Goal: Information Seeking & Learning: Compare options

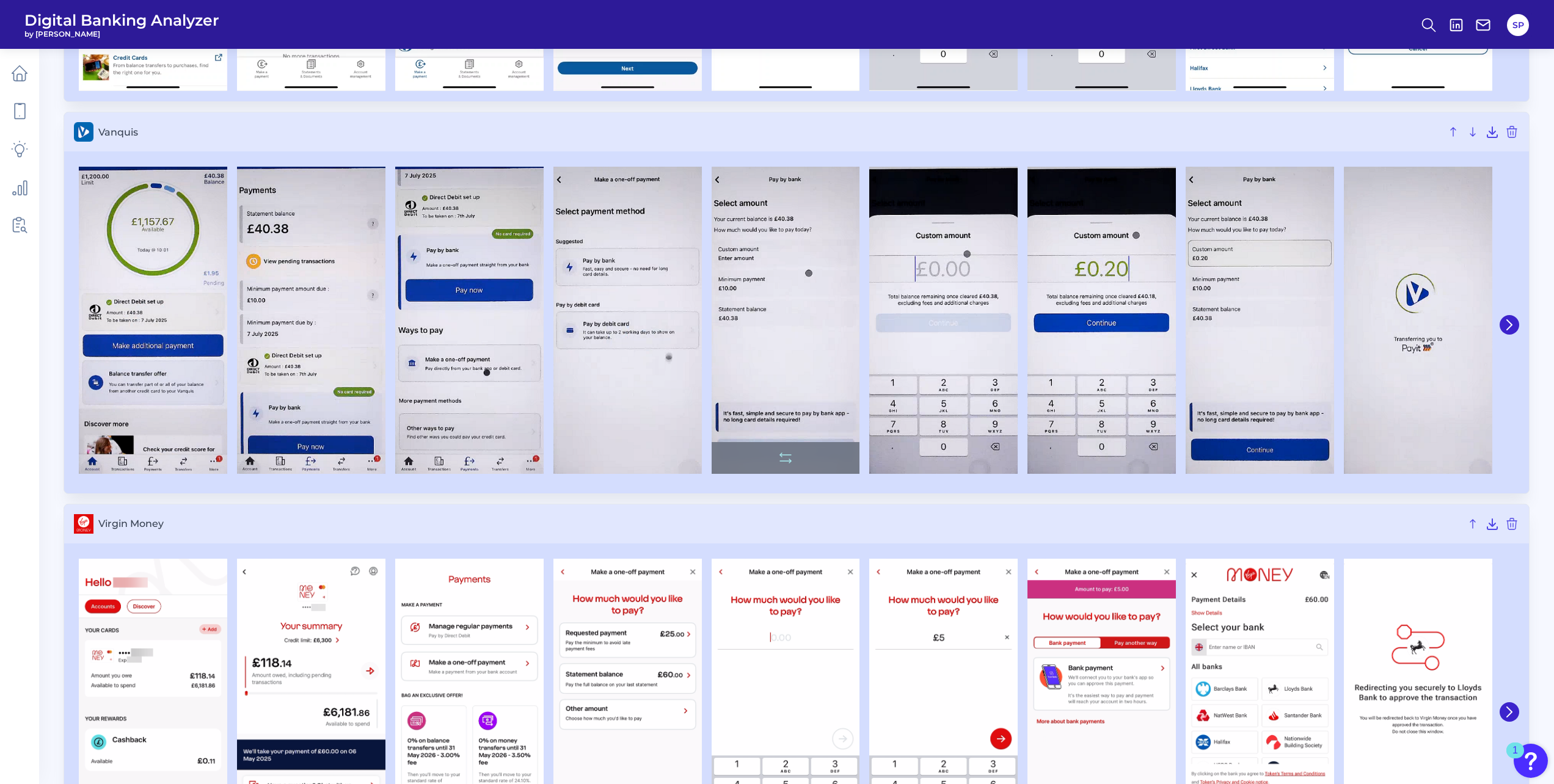
scroll to position [4579, 0]
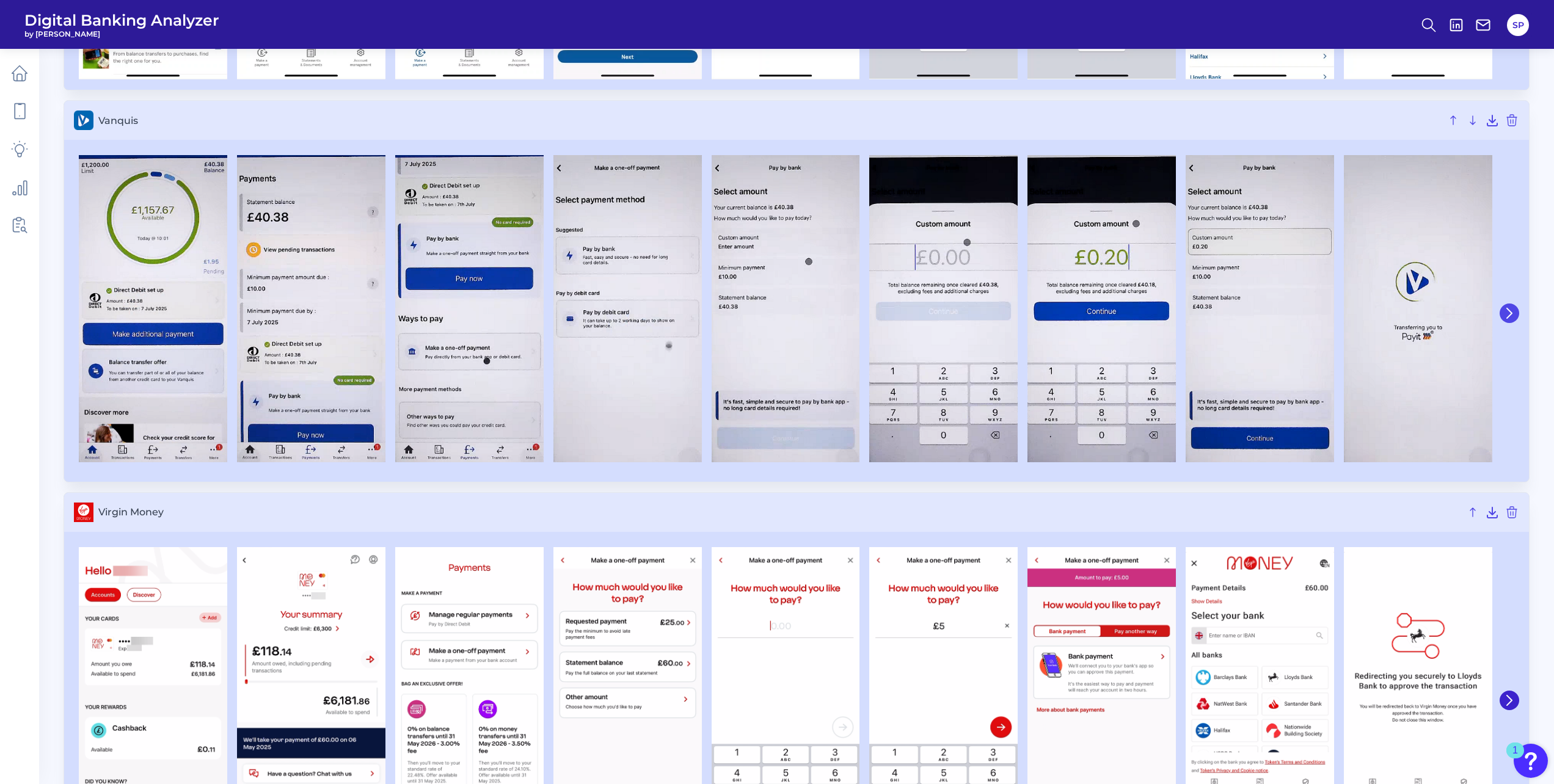
click at [1513, 316] on icon at bounding box center [1509, 313] width 11 height 11
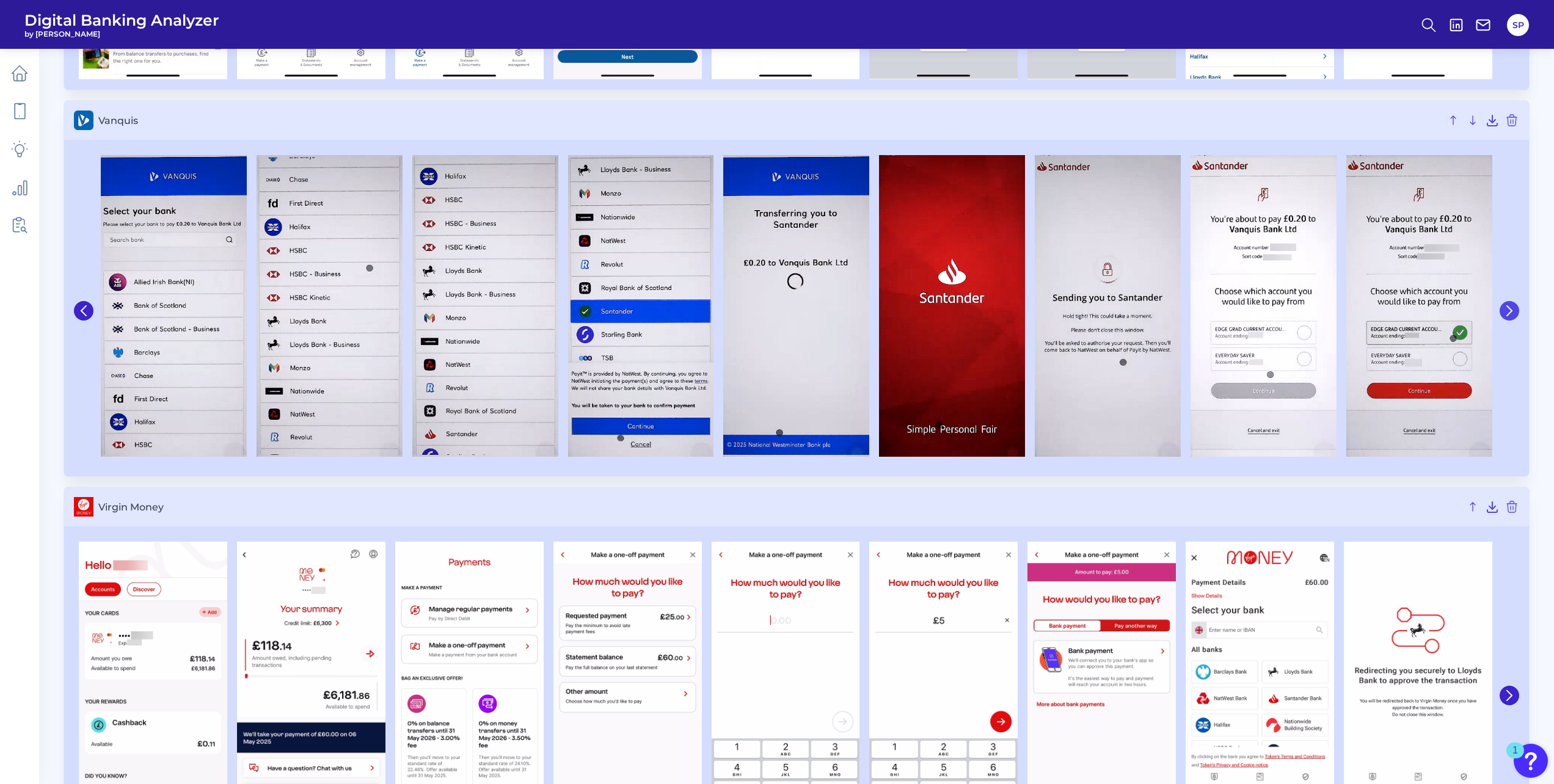
click at [1506, 316] on icon at bounding box center [1509, 310] width 11 height 11
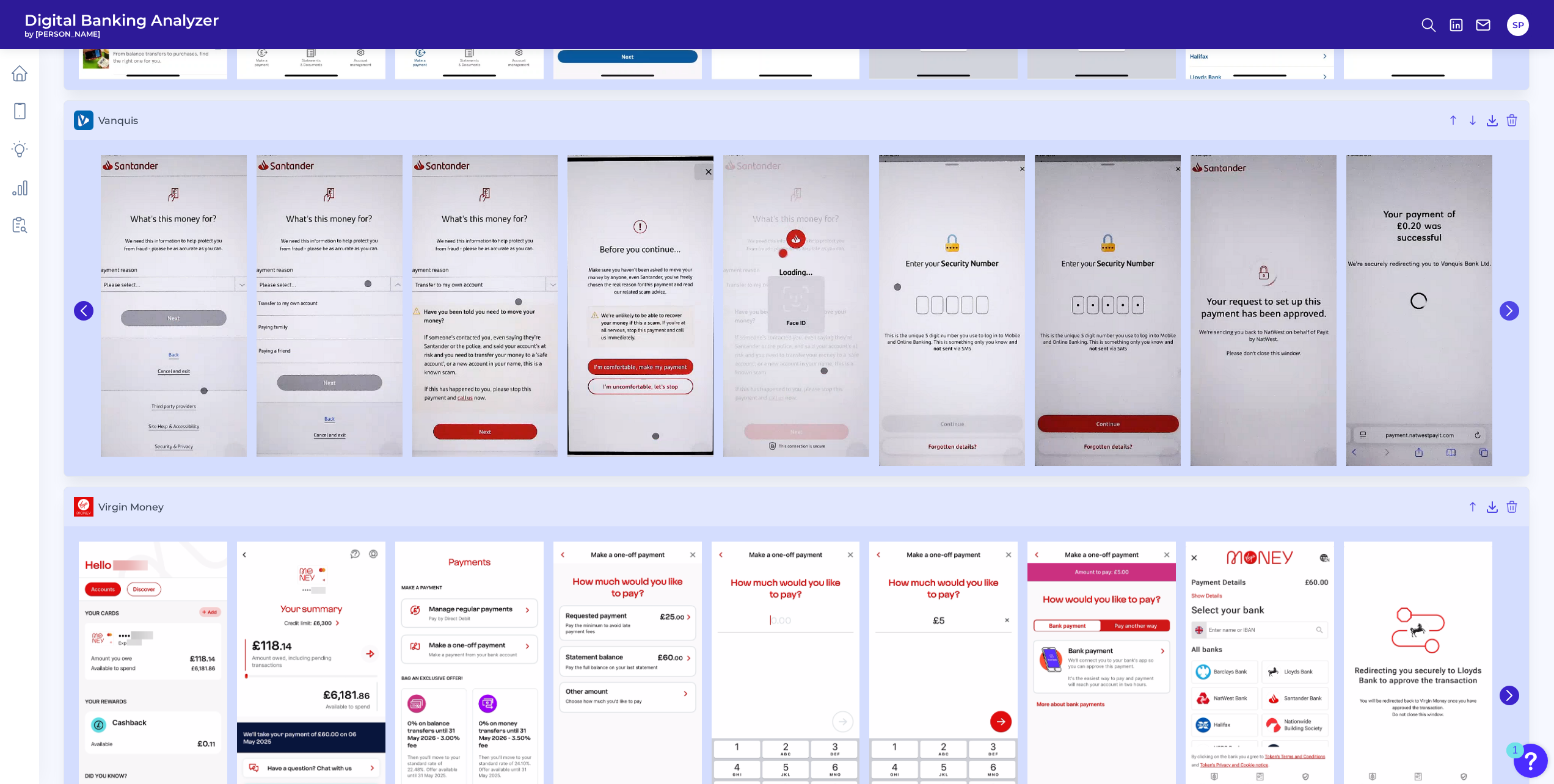
click at [1506, 316] on icon at bounding box center [1509, 310] width 11 height 11
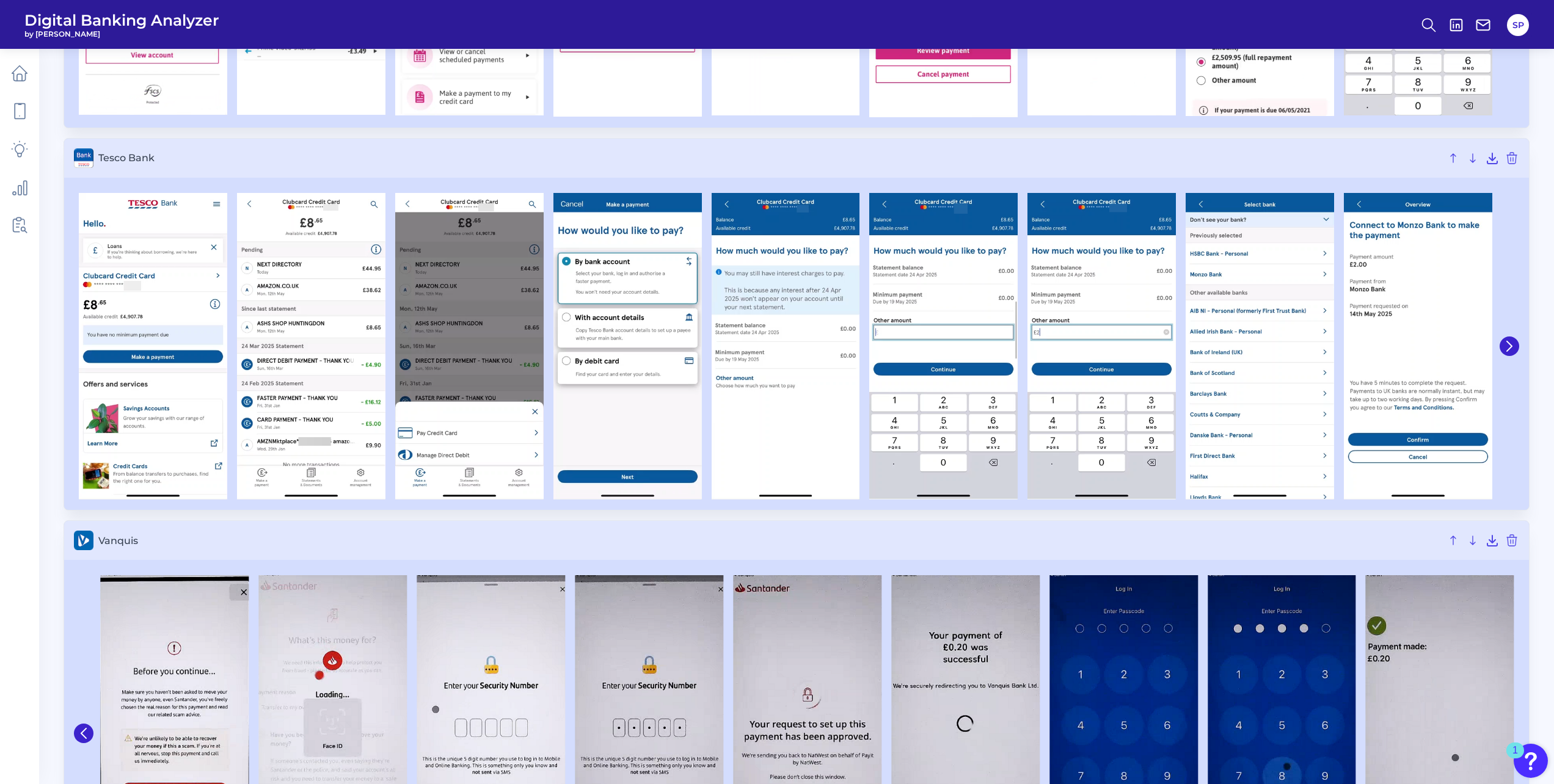
scroll to position [4152, 0]
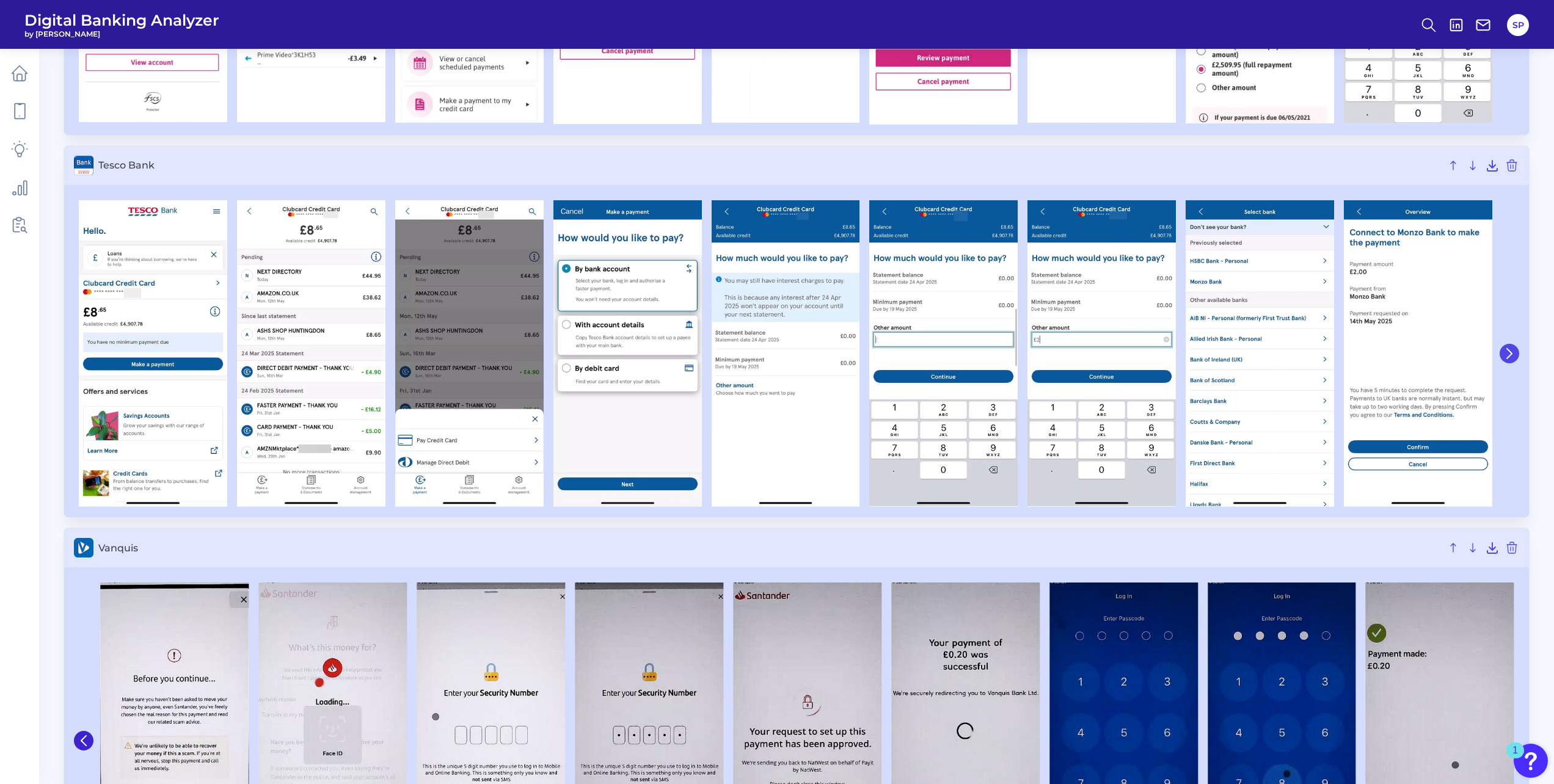
click at [1509, 348] on button at bounding box center [1509, 353] width 20 height 20
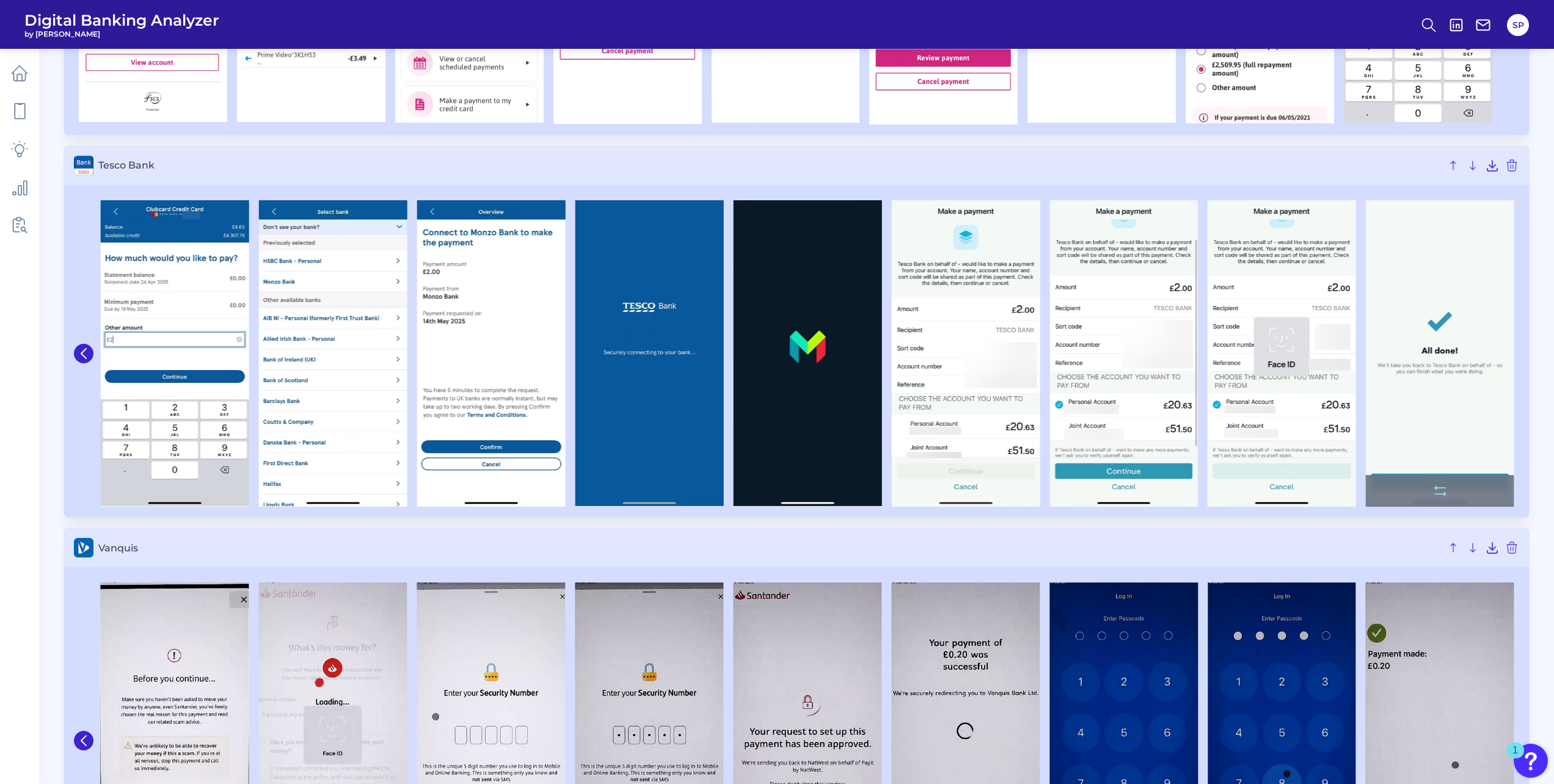
click at [1509, 352] on img at bounding box center [1440, 354] width 149 height 307
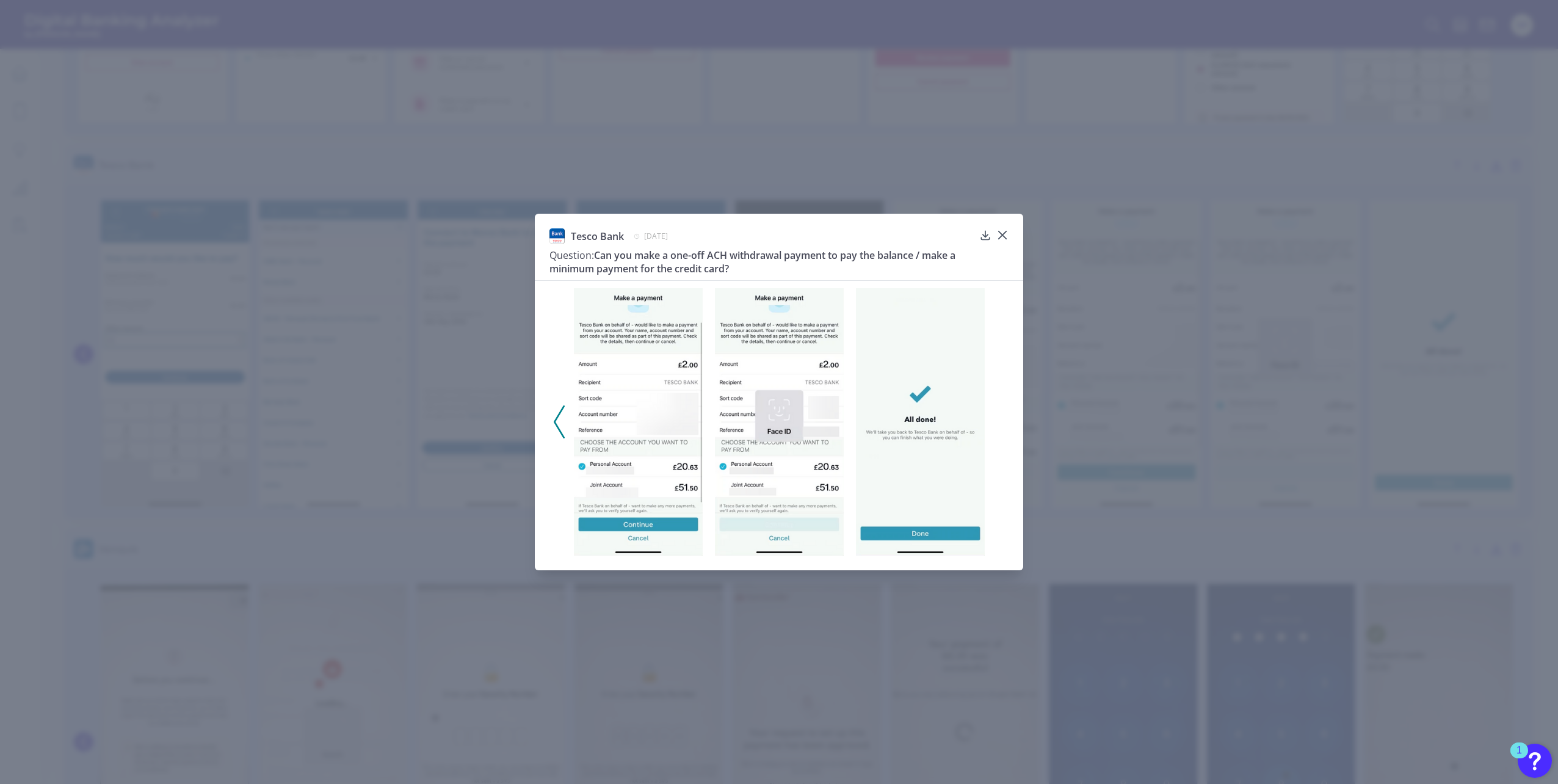
click at [1130, 541] on div "Tesco Bank [DATE] Question: Can you make a one-off ACH withdrawal payment to pa…" at bounding box center [779, 392] width 1558 height 784
click at [1002, 237] on div at bounding box center [1003, 244] width 12 height 12
click at [1003, 230] on icon at bounding box center [1003, 235] width 12 height 12
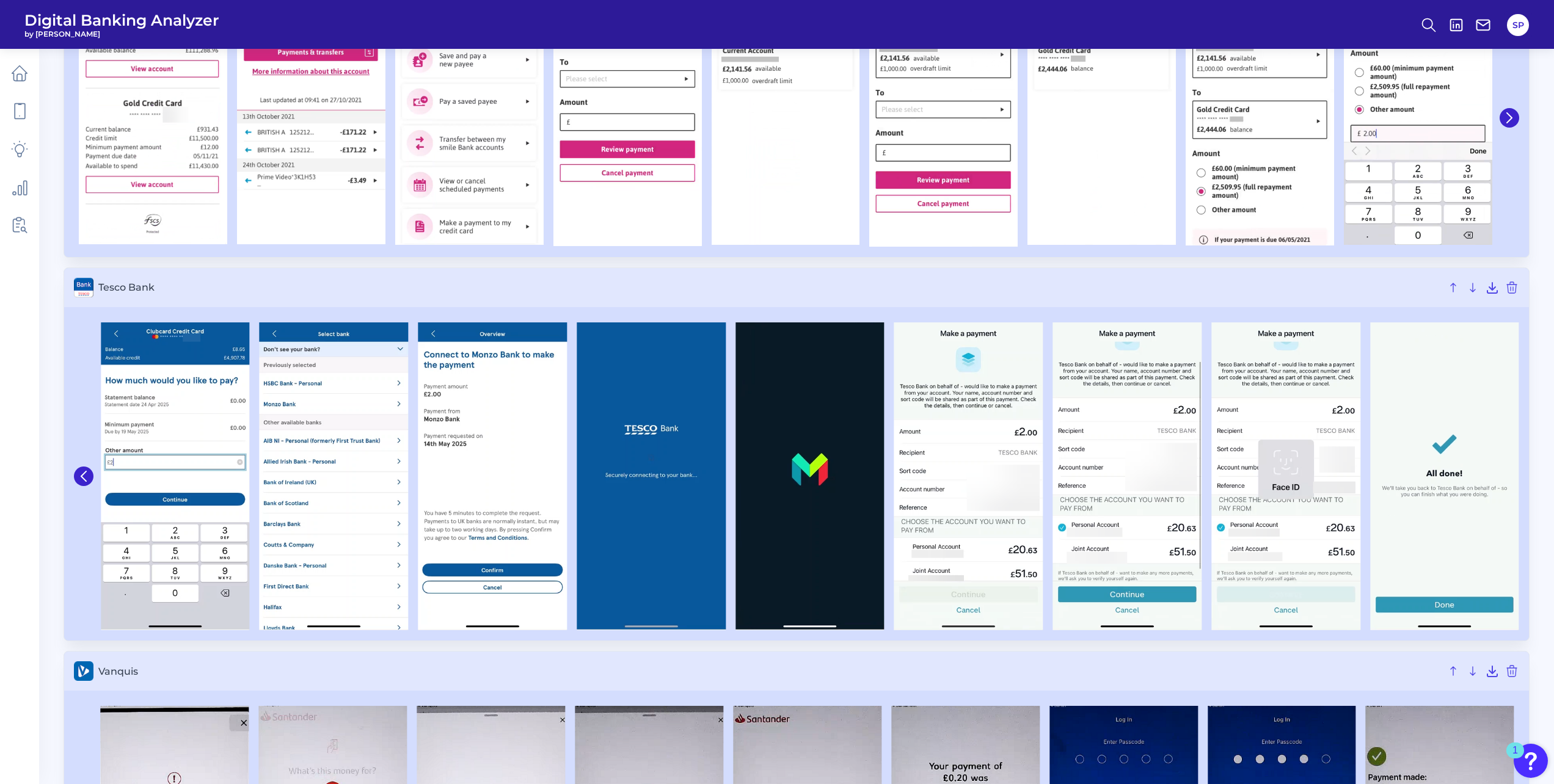
scroll to position [3969, 0]
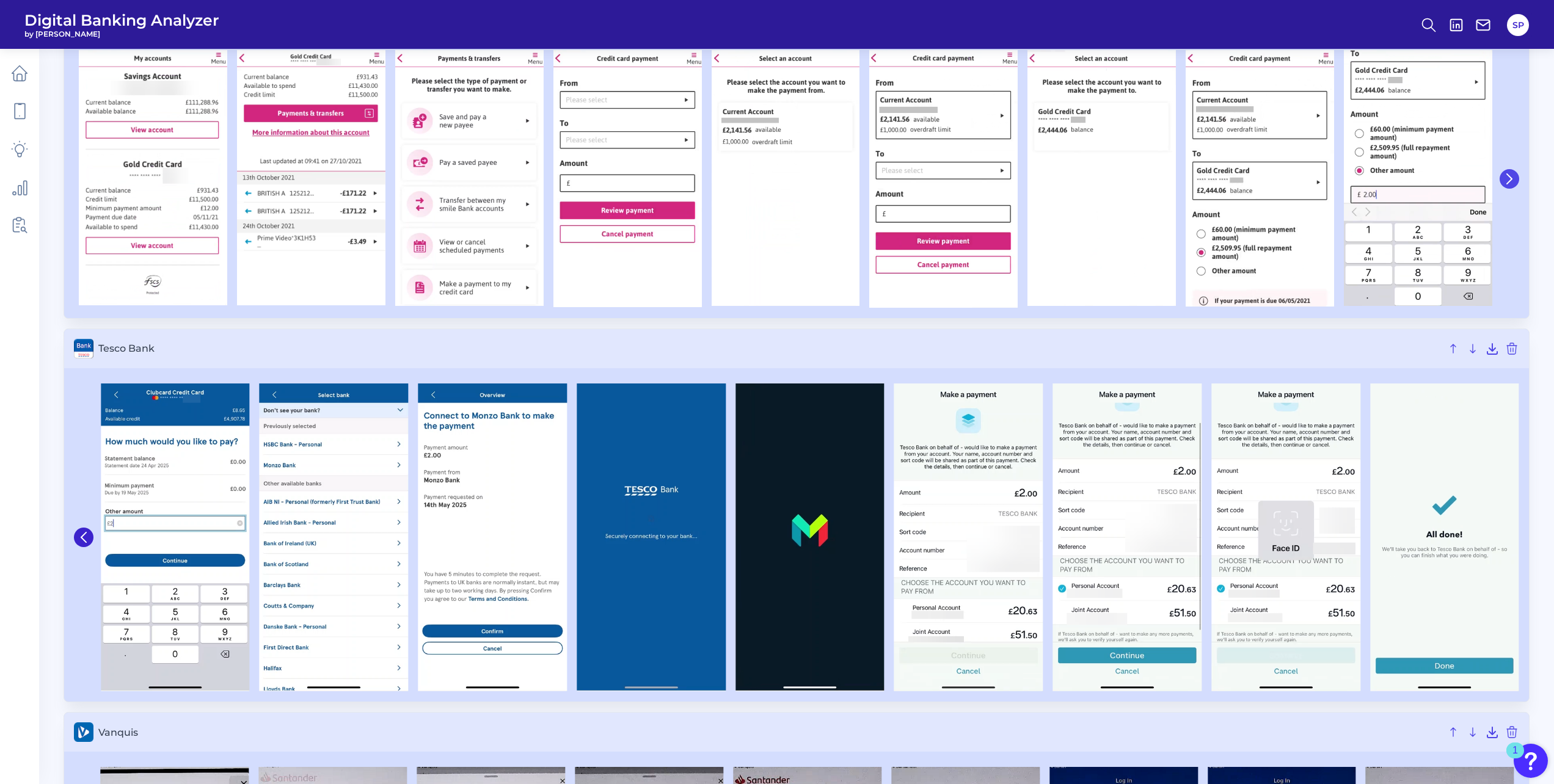
click at [1509, 181] on icon at bounding box center [1509, 179] width 11 height 11
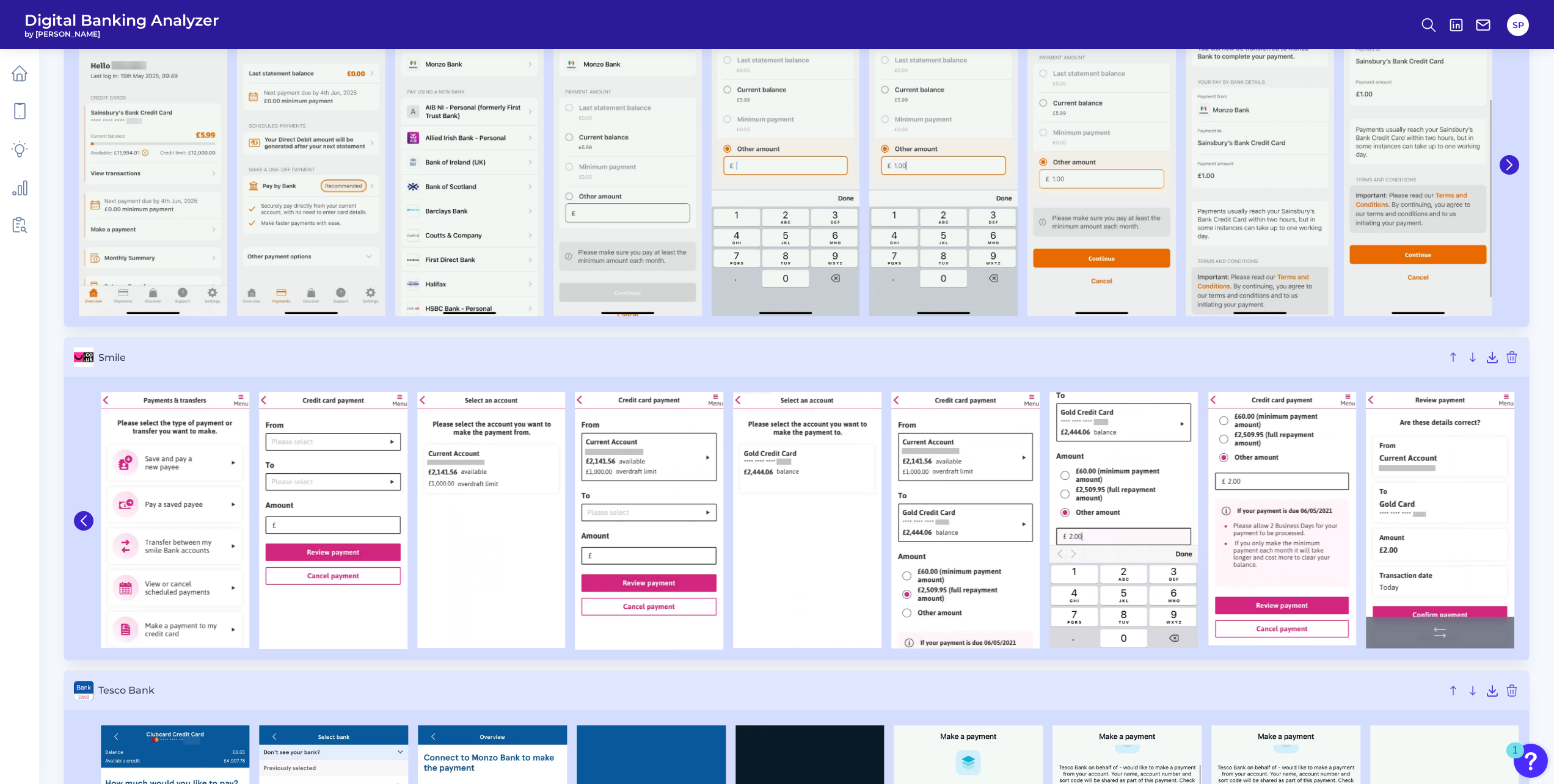
scroll to position [3480, 0]
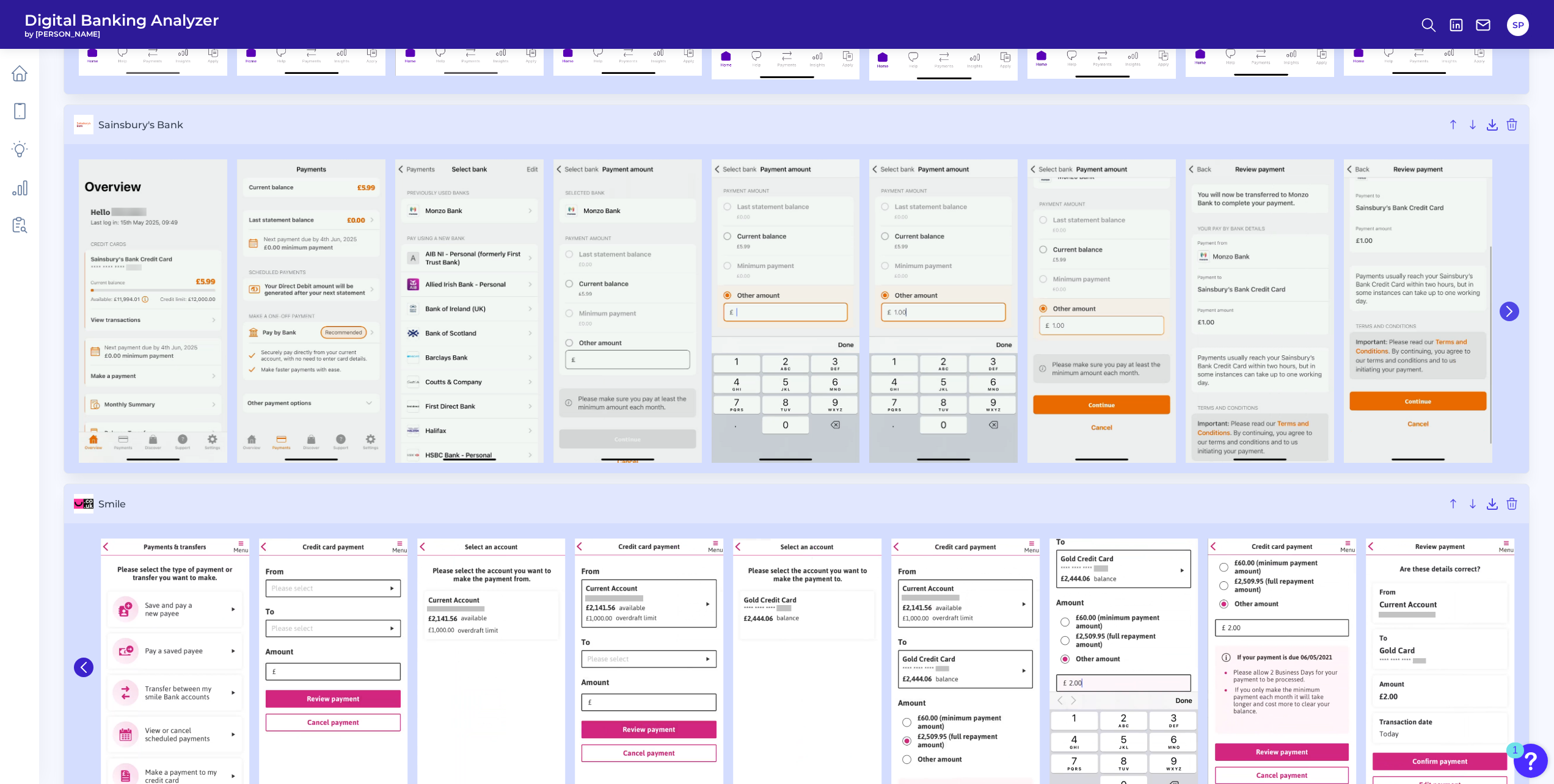
click at [1509, 311] on icon at bounding box center [1509, 311] width 11 height 11
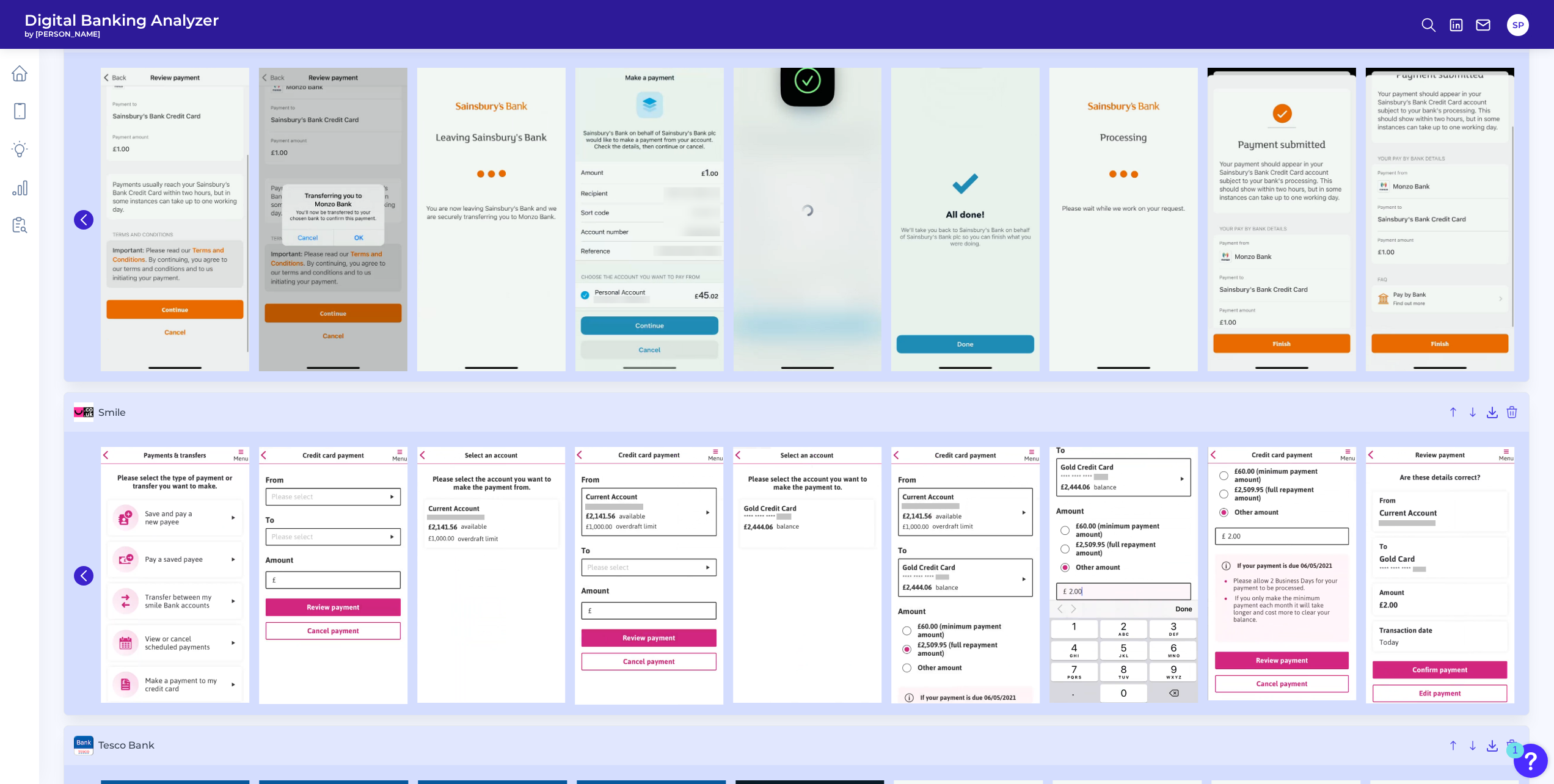
scroll to position [3419, 0]
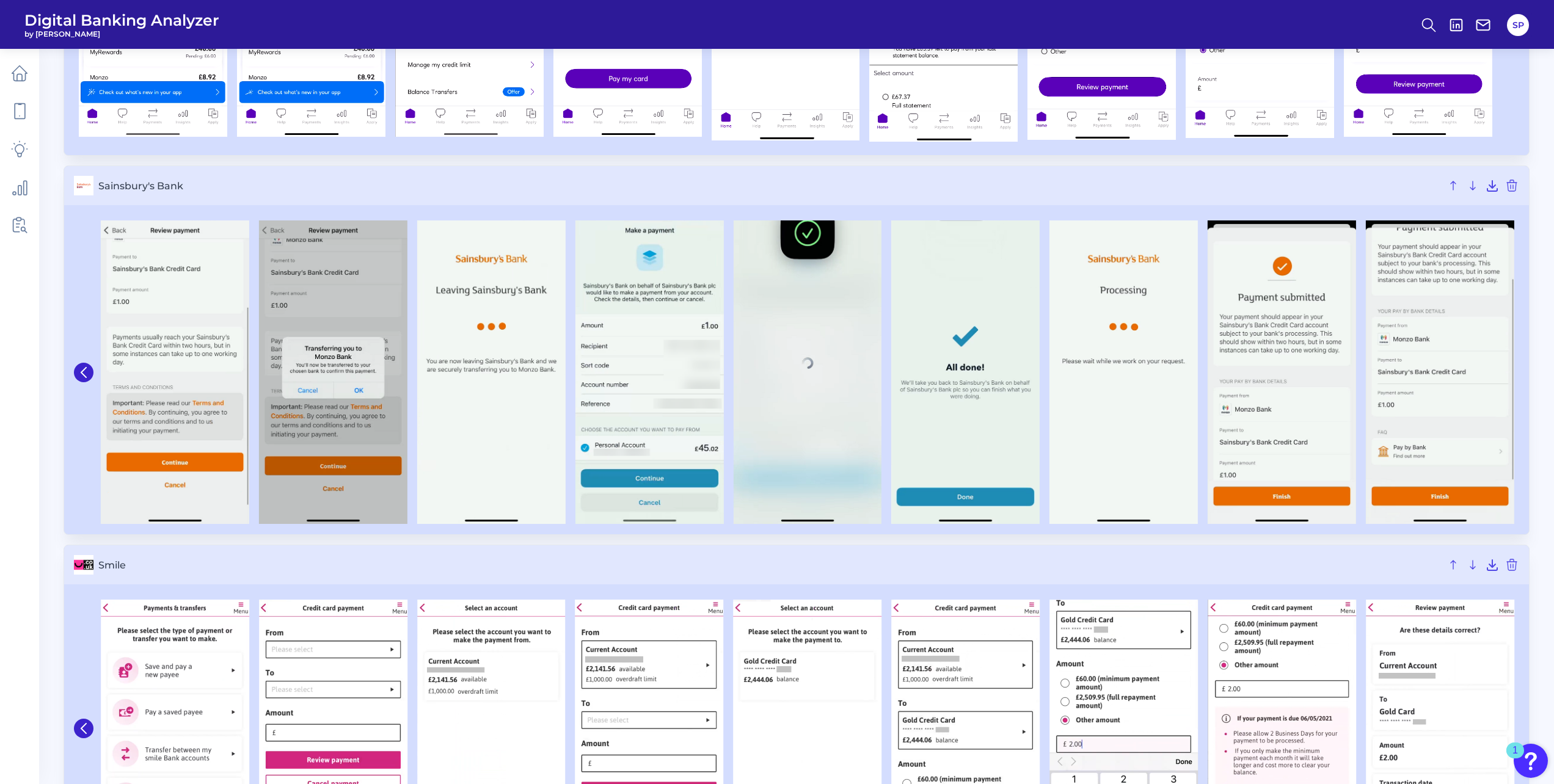
drag, startPoint x: 1273, startPoint y: 361, endPoint x: 1241, endPoint y: 551, distance: 192.7
click at [1242, 551] on h3 "Smile" at bounding box center [797, 565] width 1465 height 39
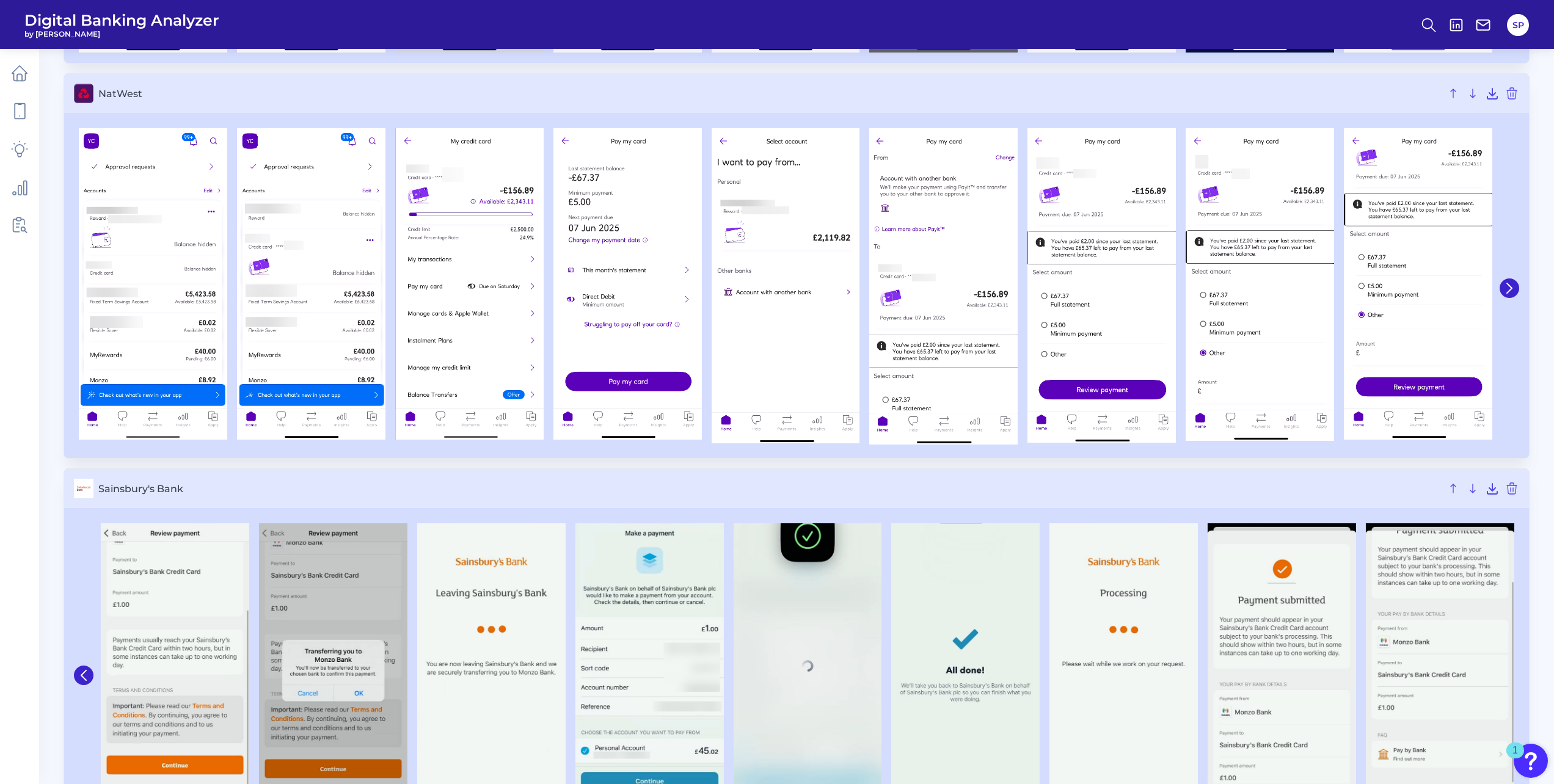
scroll to position [3053, 0]
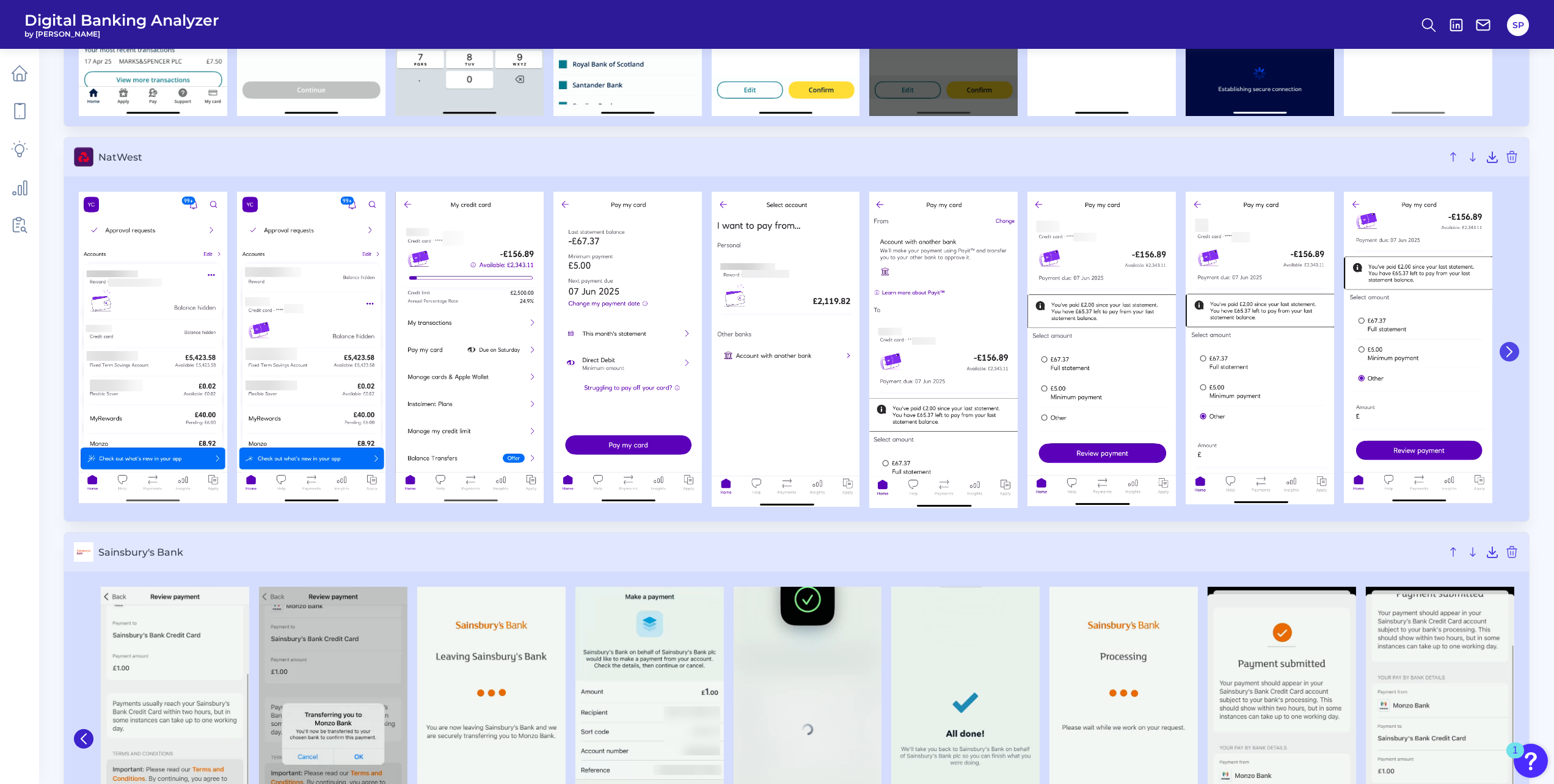
click at [1515, 354] on button at bounding box center [1509, 352] width 20 height 20
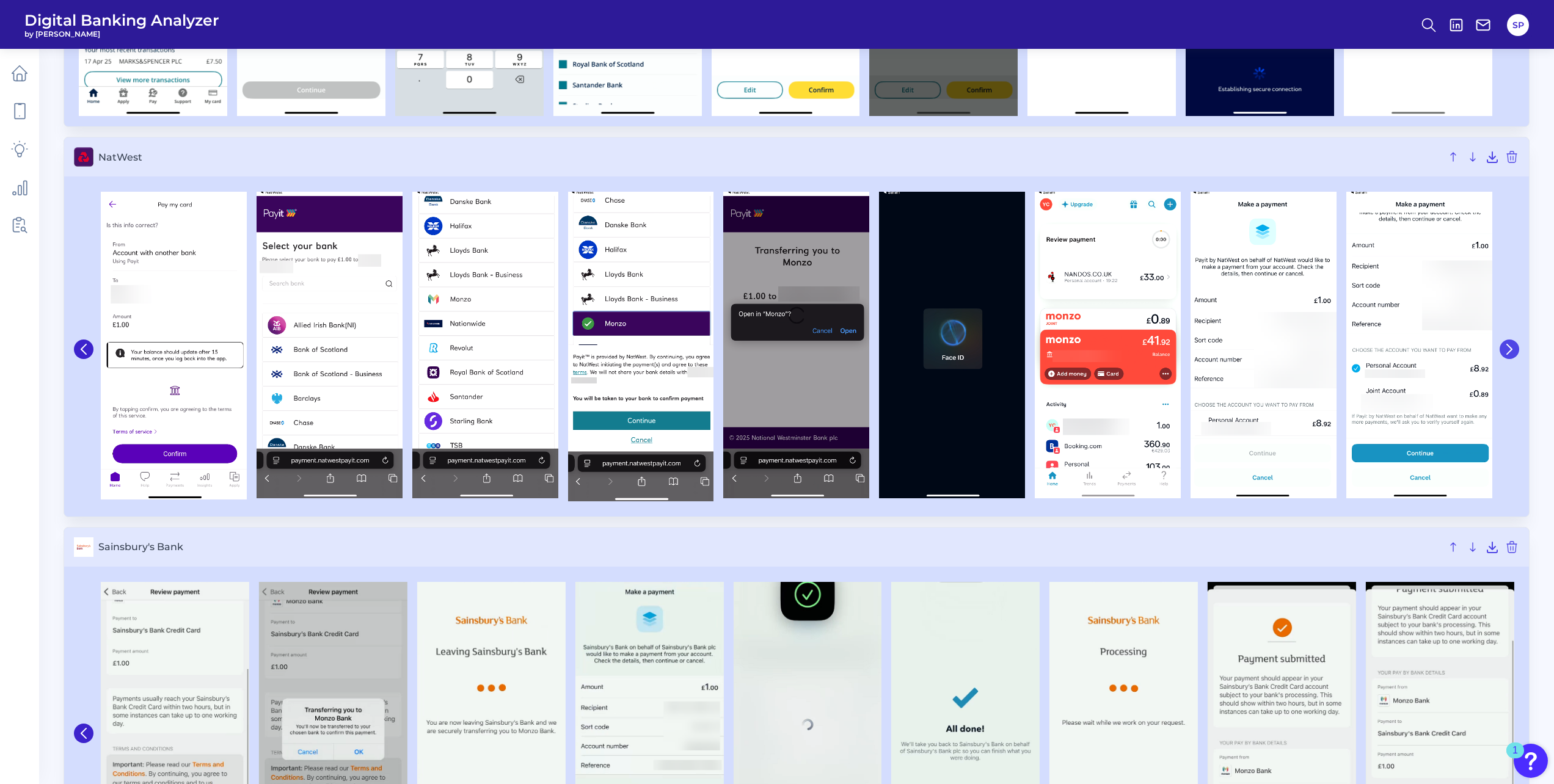
click at [1513, 354] on icon at bounding box center [1509, 349] width 11 height 11
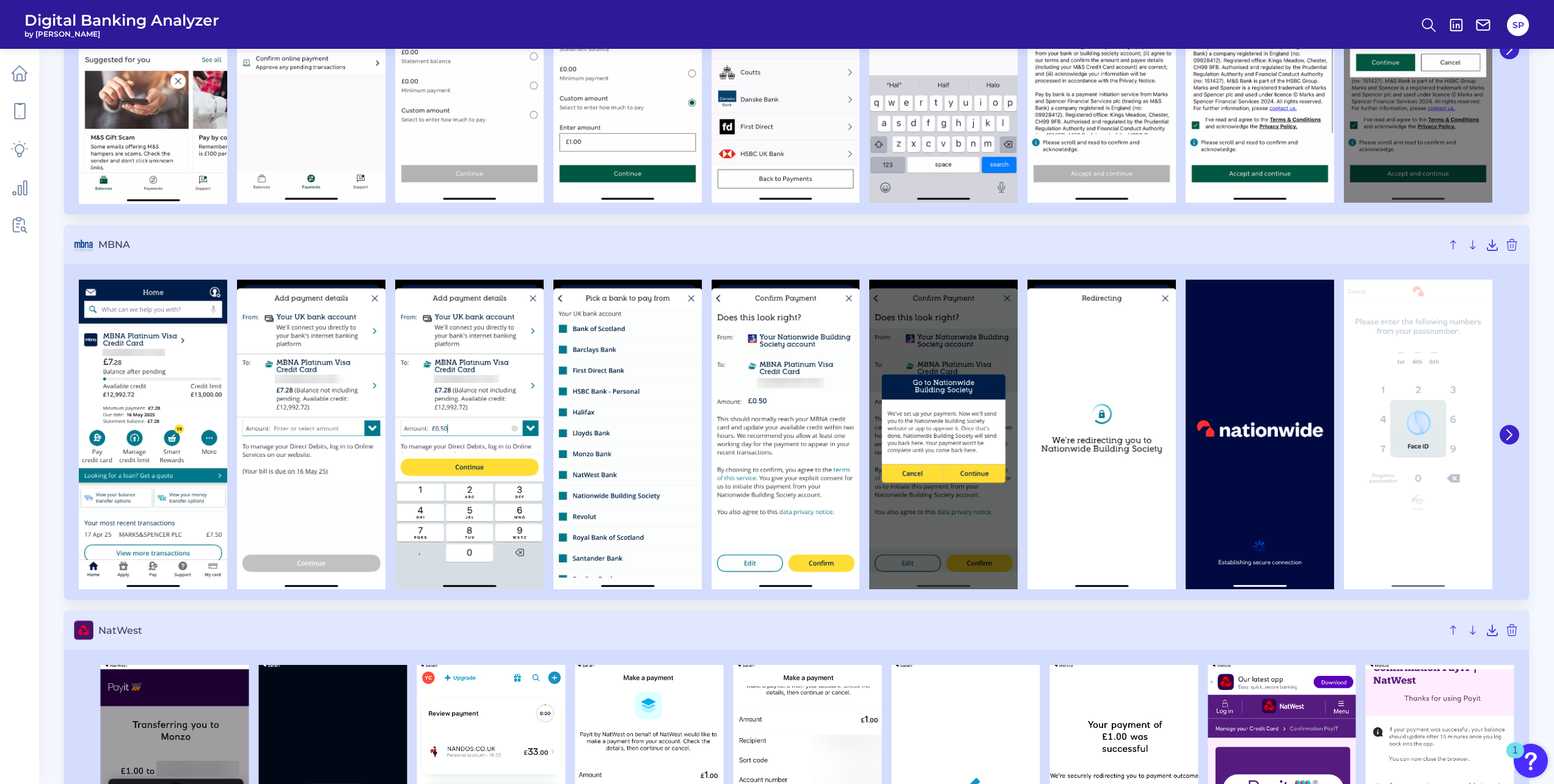
scroll to position [2565, 0]
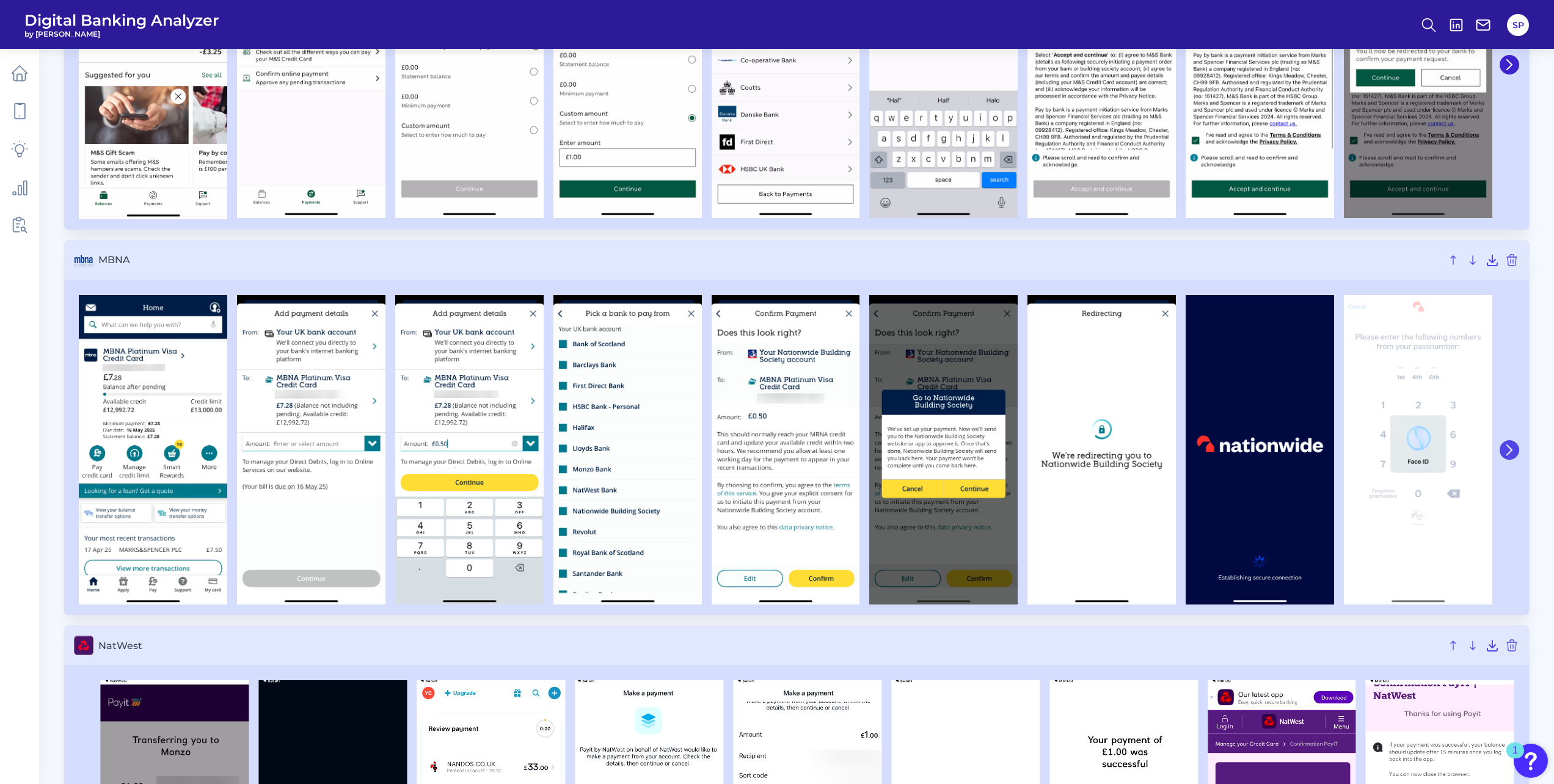
click at [1511, 453] on icon at bounding box center [1509, 450] width 11 height 11
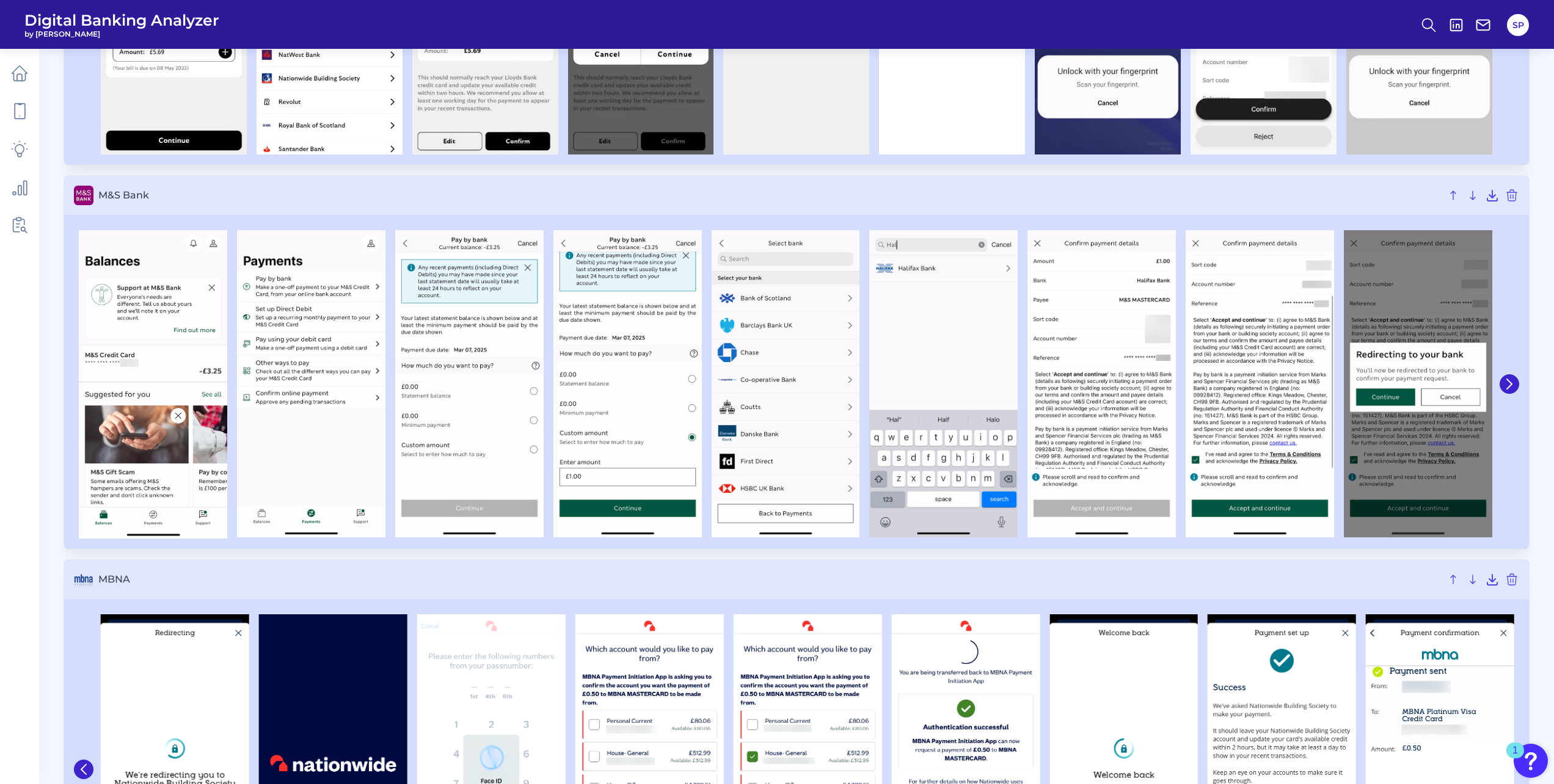
scroll to position [2198, 0]
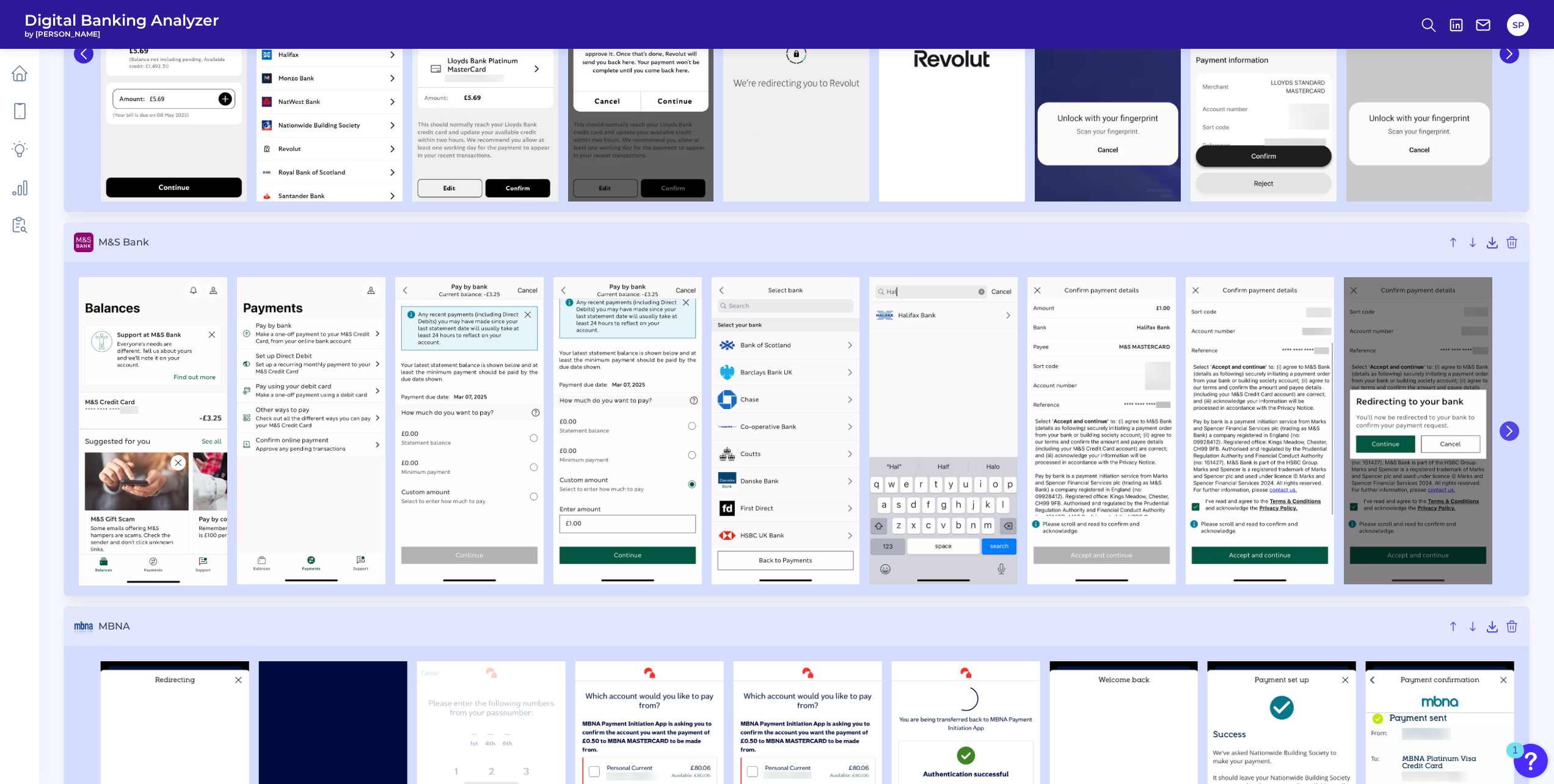
click at [1516, 426] on button at bounding box center [1509, 430] width 20 height 20
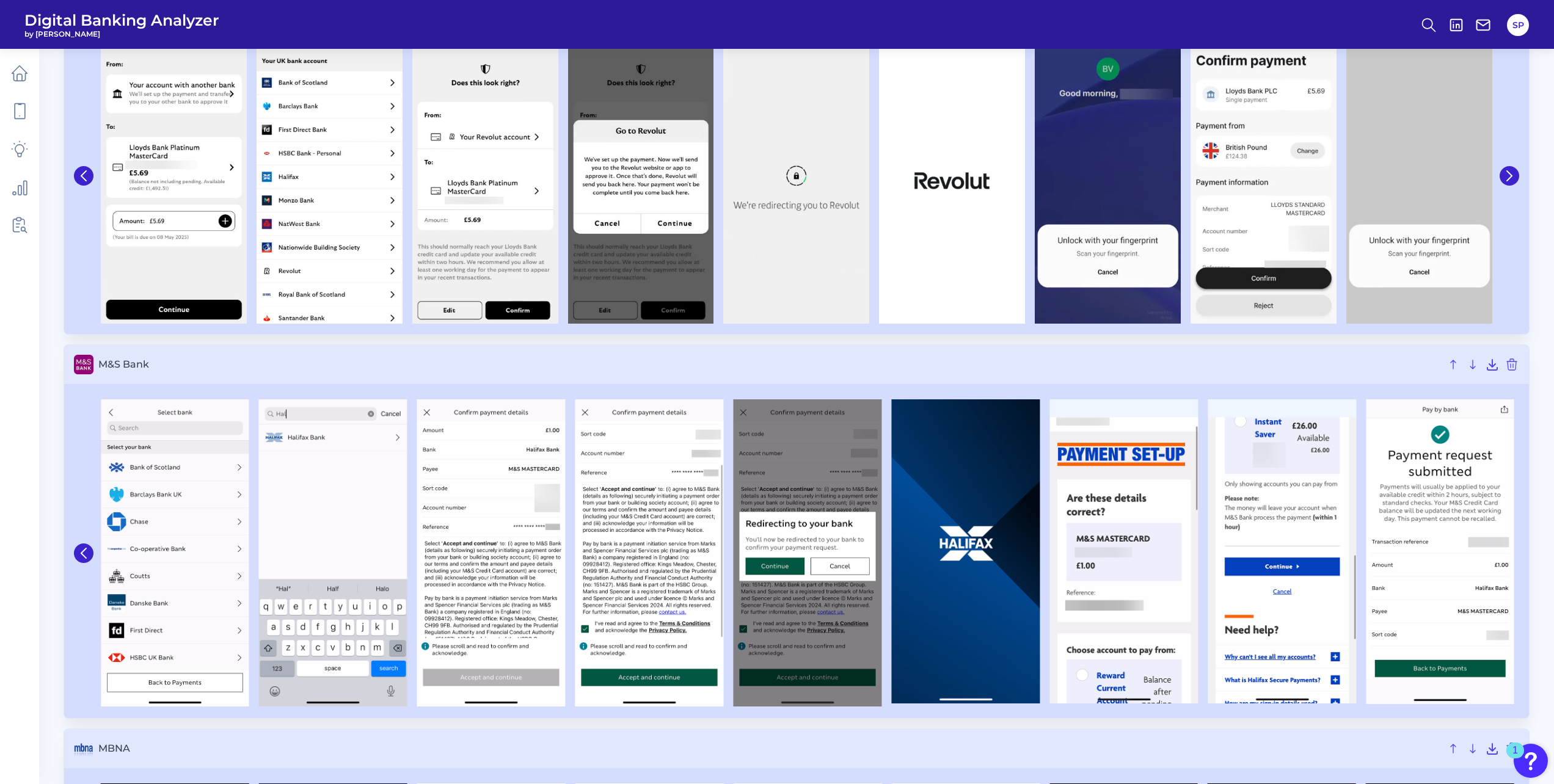
scroll to position [1893, 0]
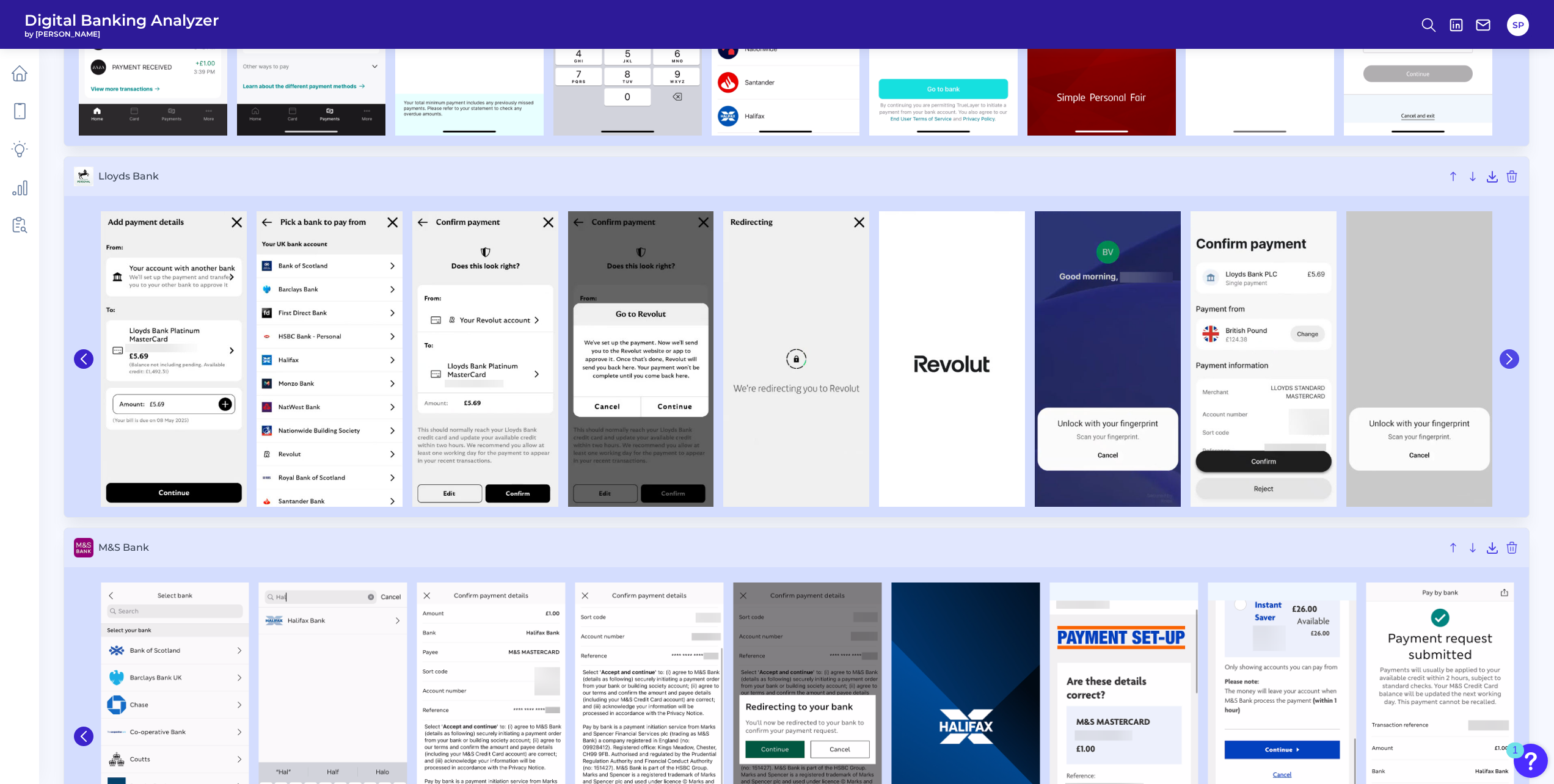
click at [1514, 358] on icon at bounding box center [1509, 359] width 11 height 11
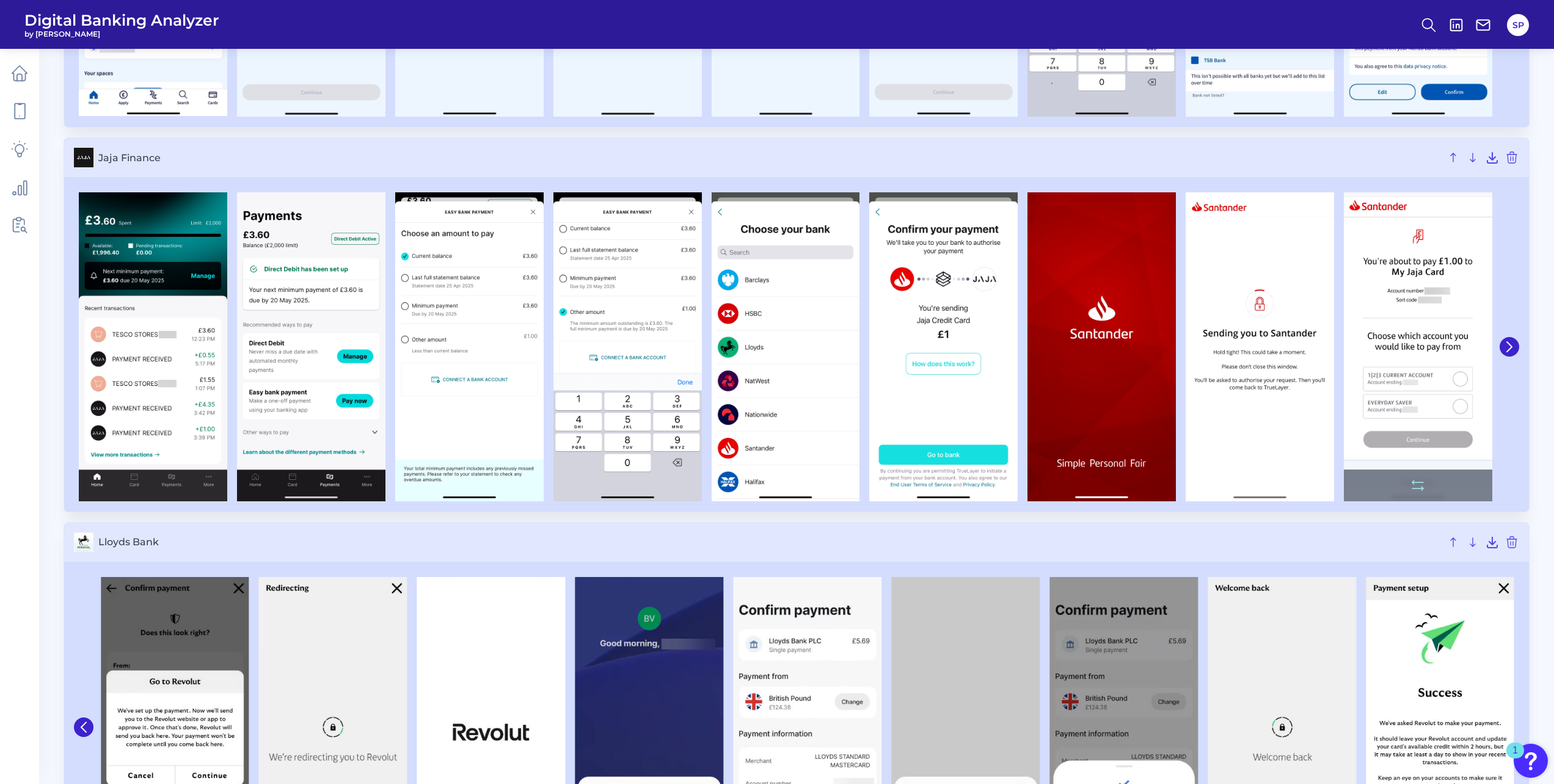
scroll to position [1526, 0]
click at [1512, 350] on icon at bounding box center [1509, 347] width 11 height 11
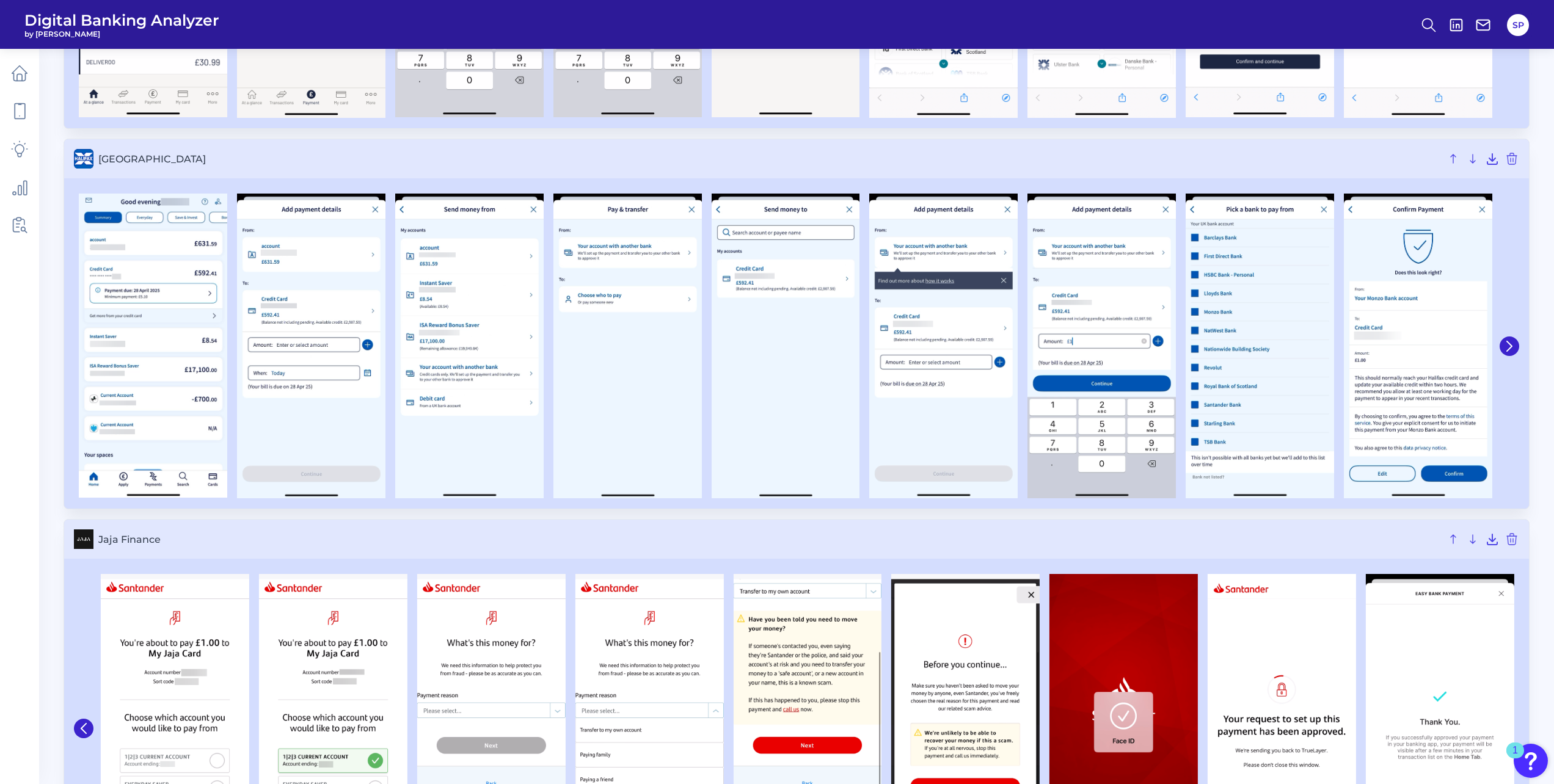
scroll to position [1099, 0]
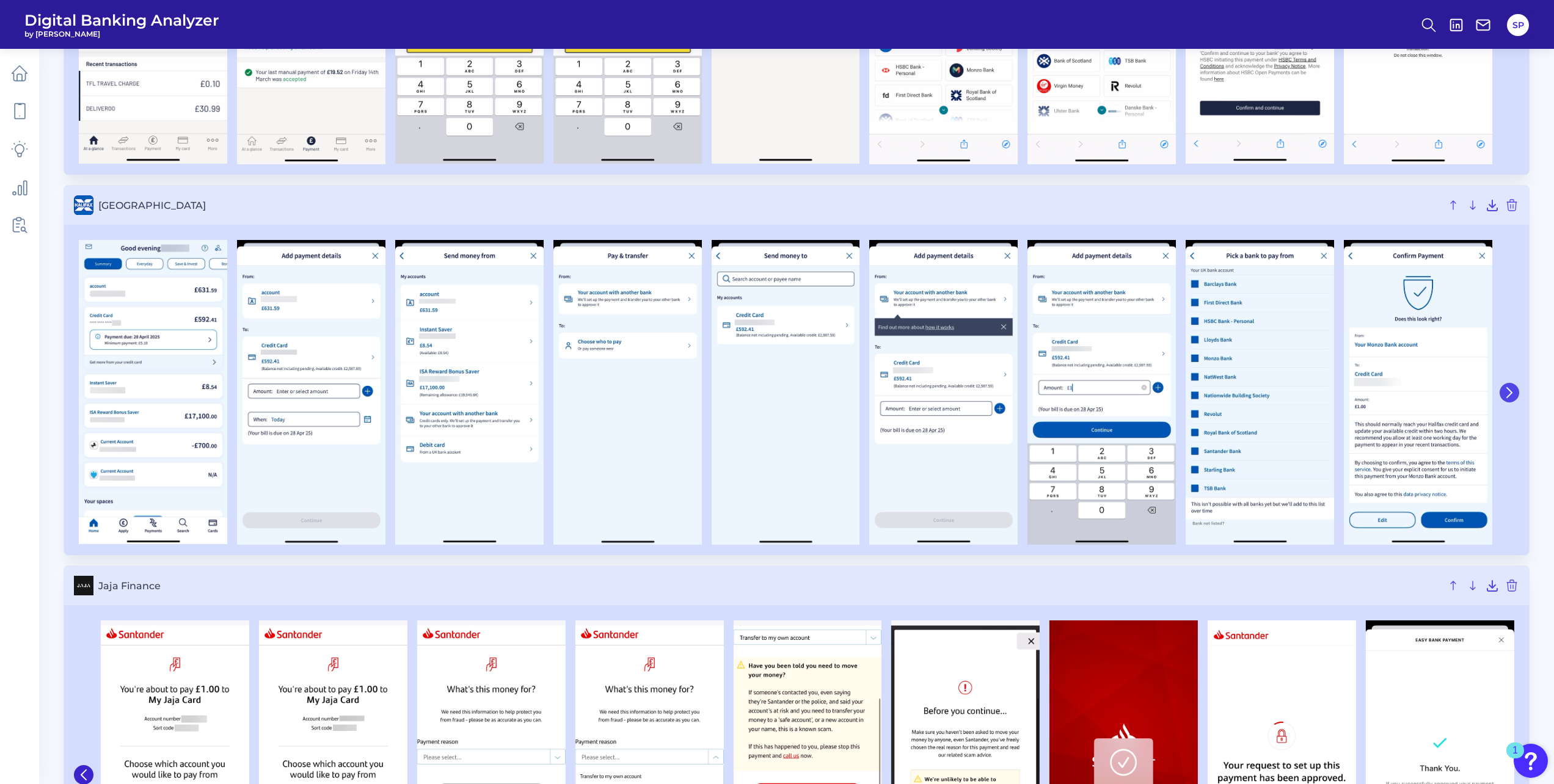
click at [1516, 392] on button at bounding box center [1509, 392] width 20 height 20
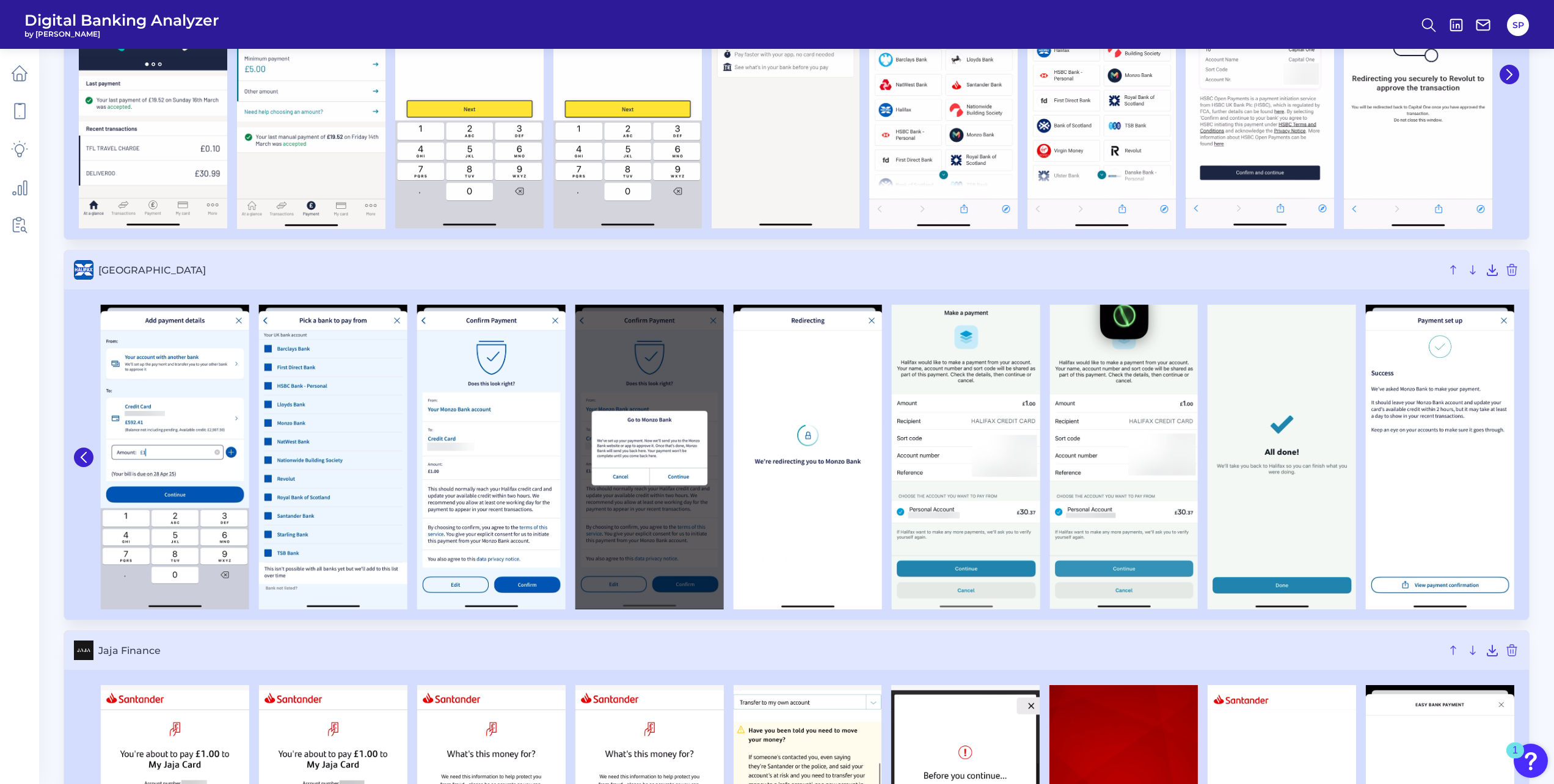
scroll to position [855, 0]
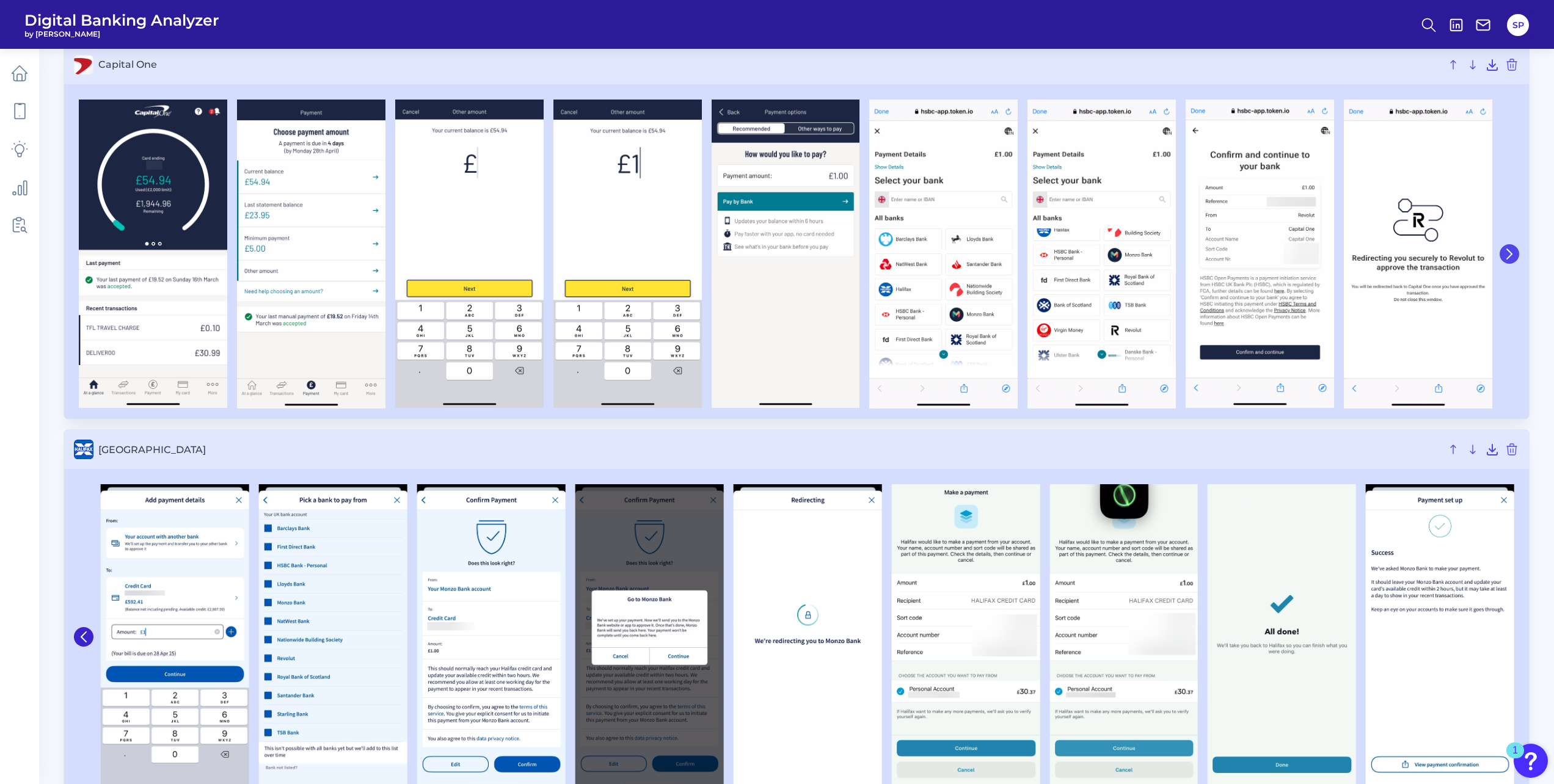
click at [1501, 249] on button at bounding box center [1509, 254] width 20 height 20
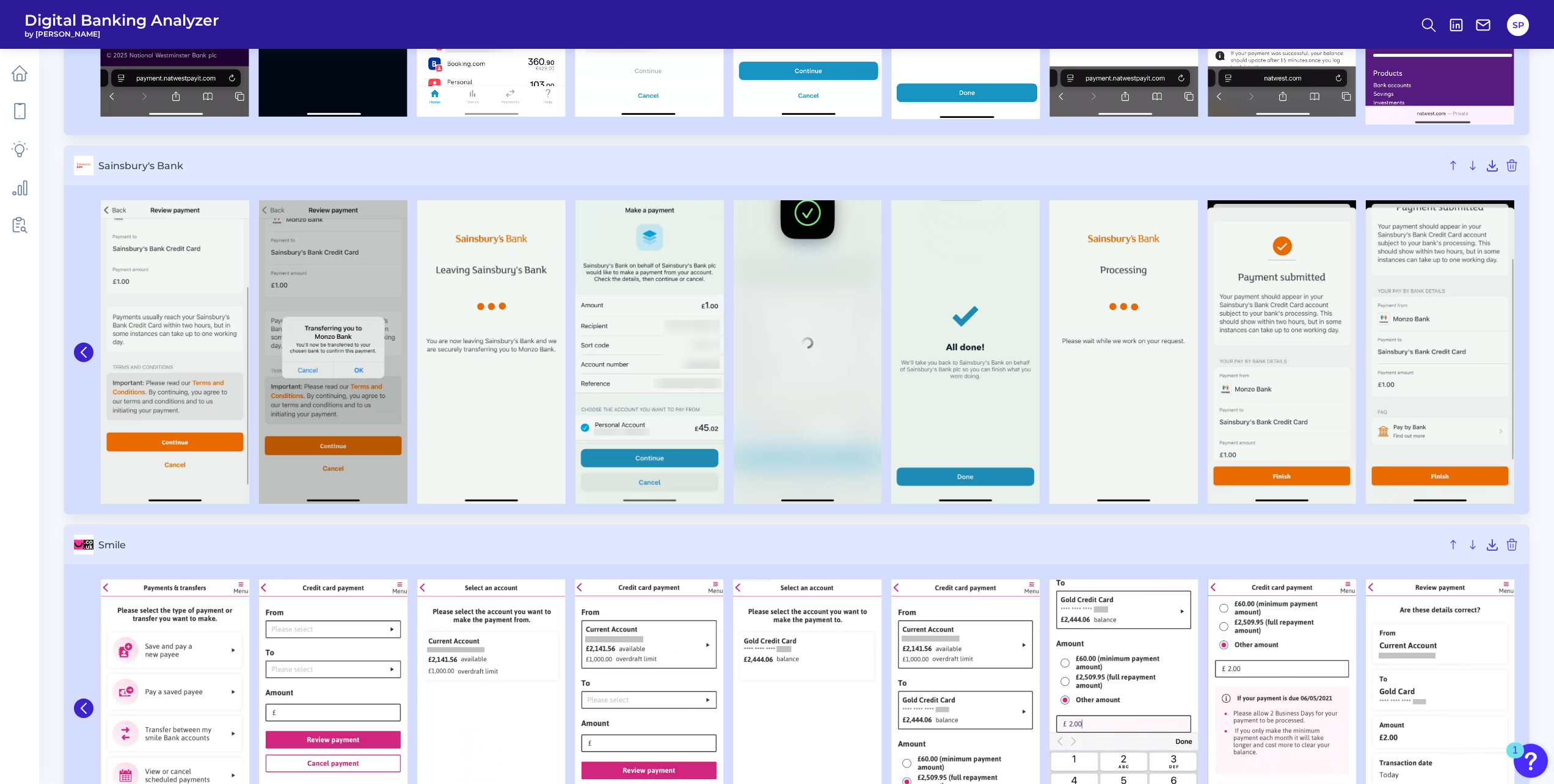
scroll to position [3480, 0]
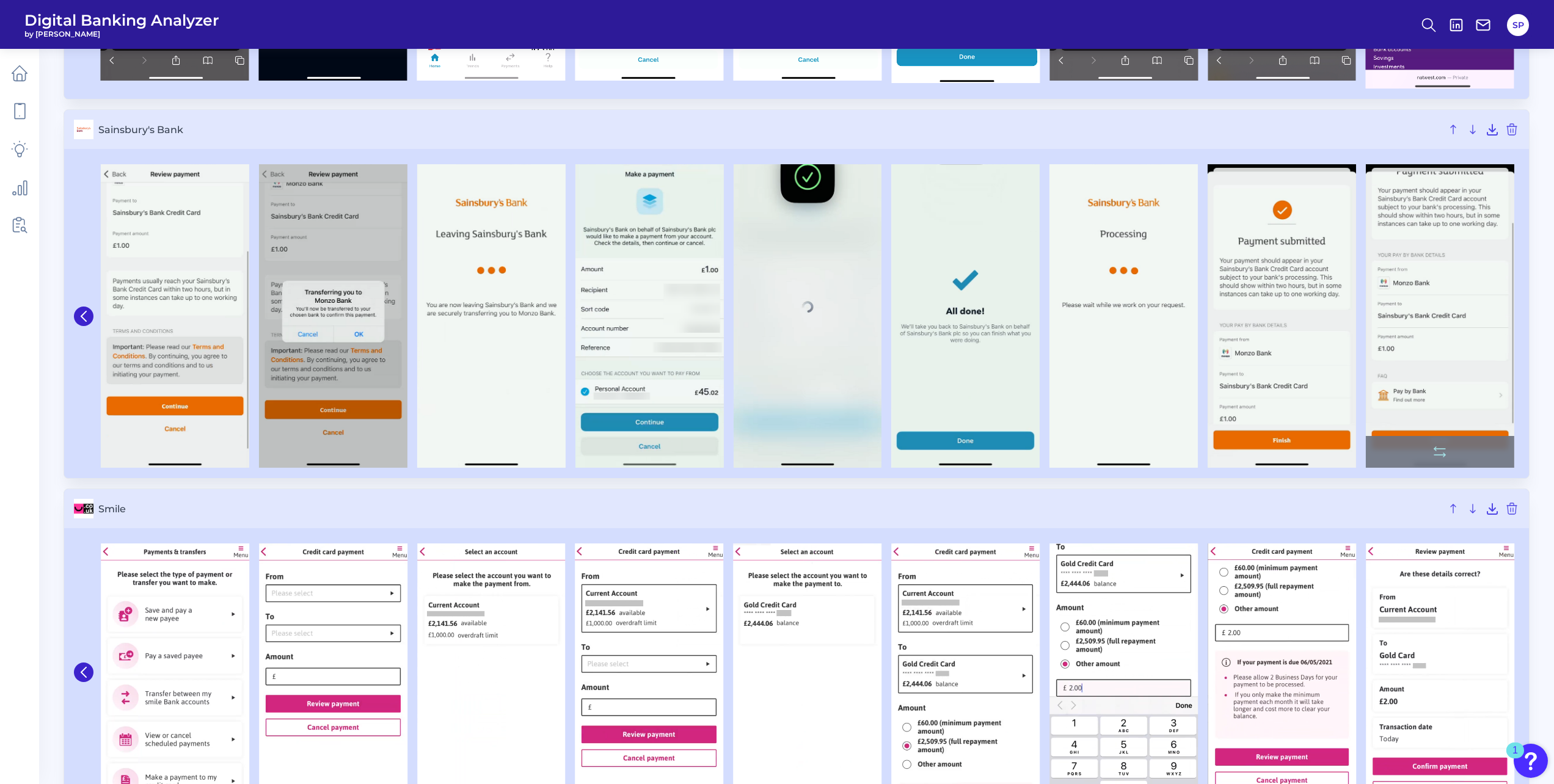
click at [1452, 323] on img at bounding box center [1440, 316] width 149 height 304
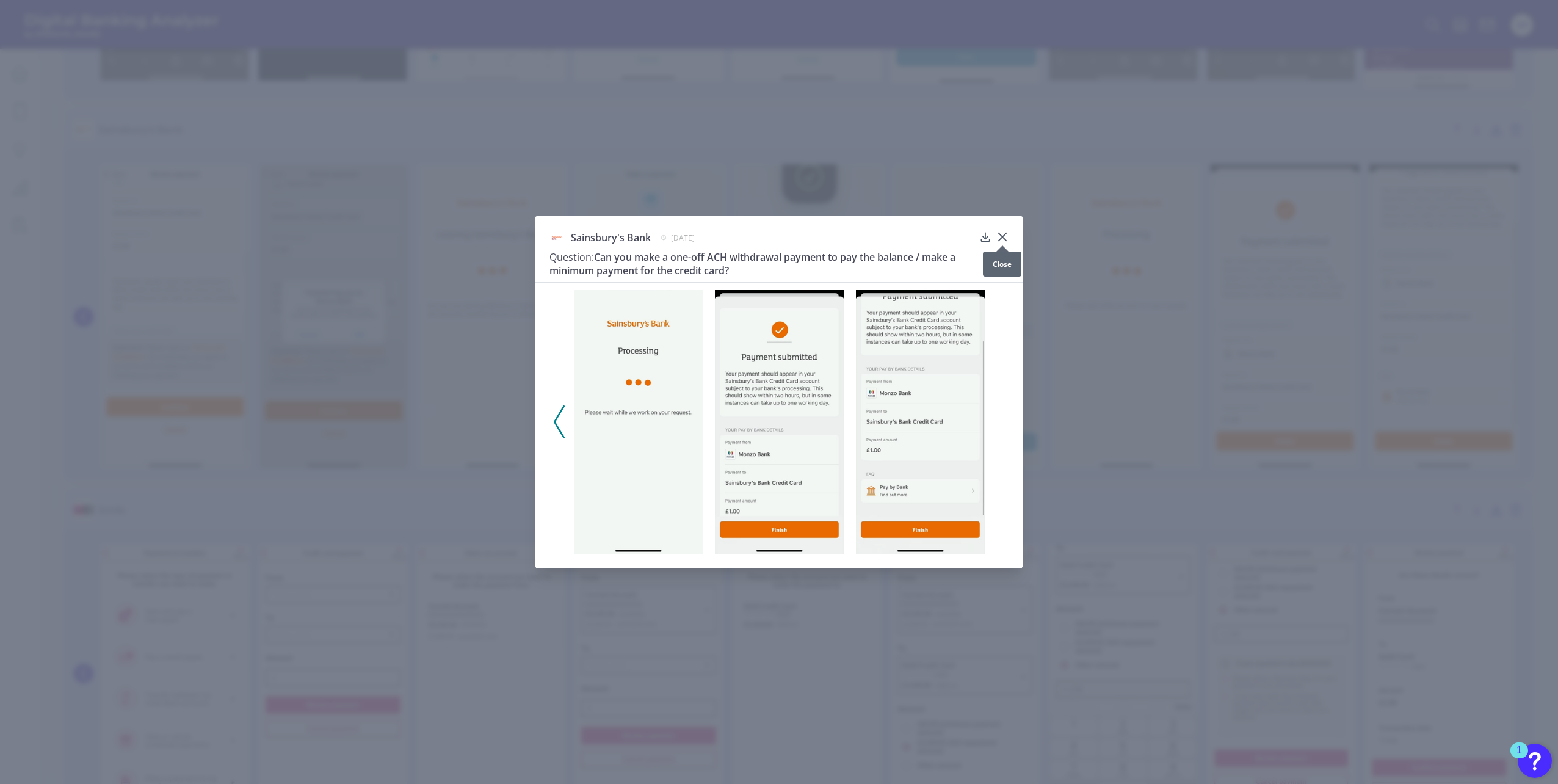
click at [1001, 238] on icon at bounding box center [1002, 237] width 7 height 7
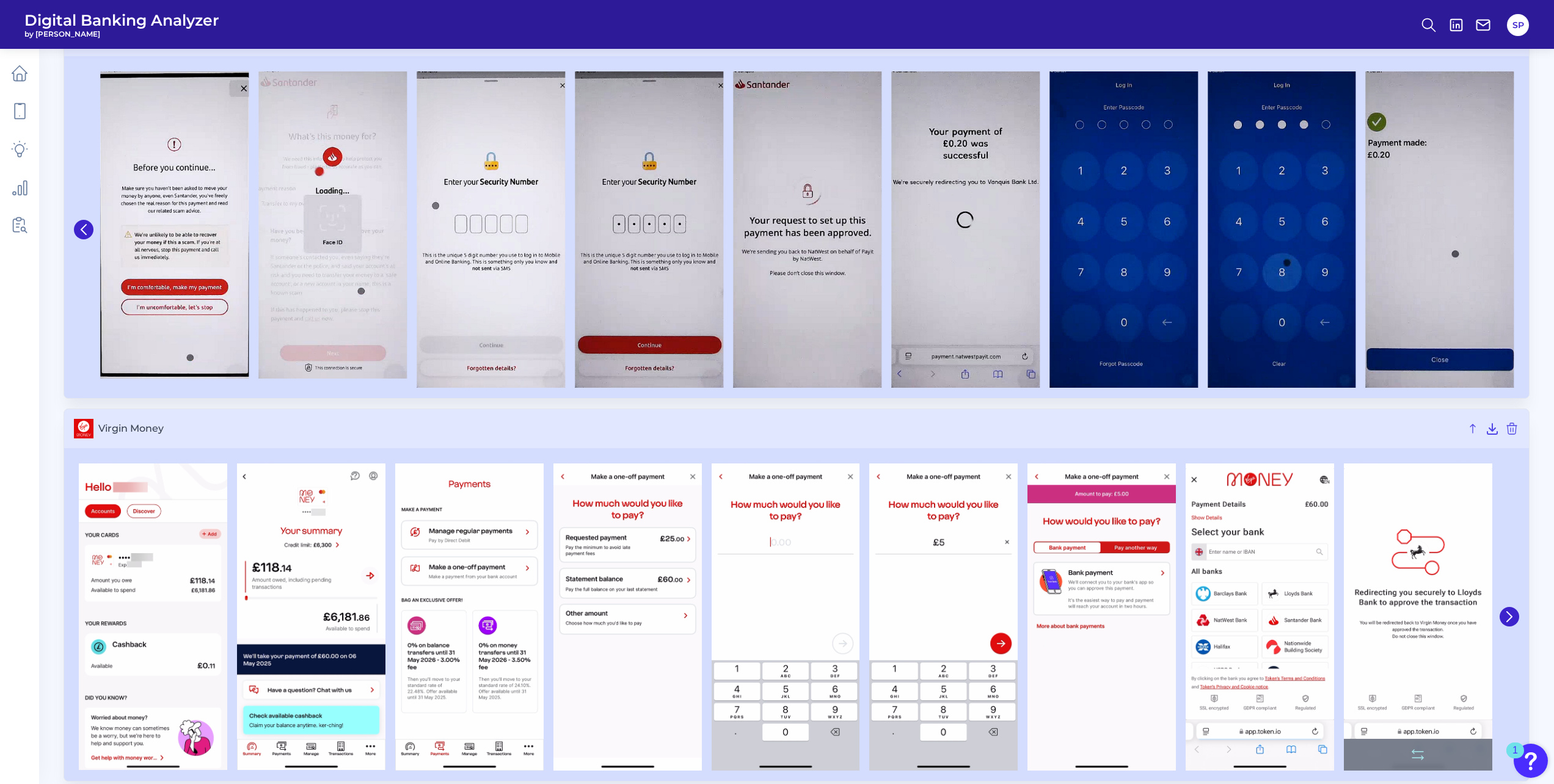
scroll to position [4685, 0]
